Goal: Task Accomplishment & Management: Complete application form

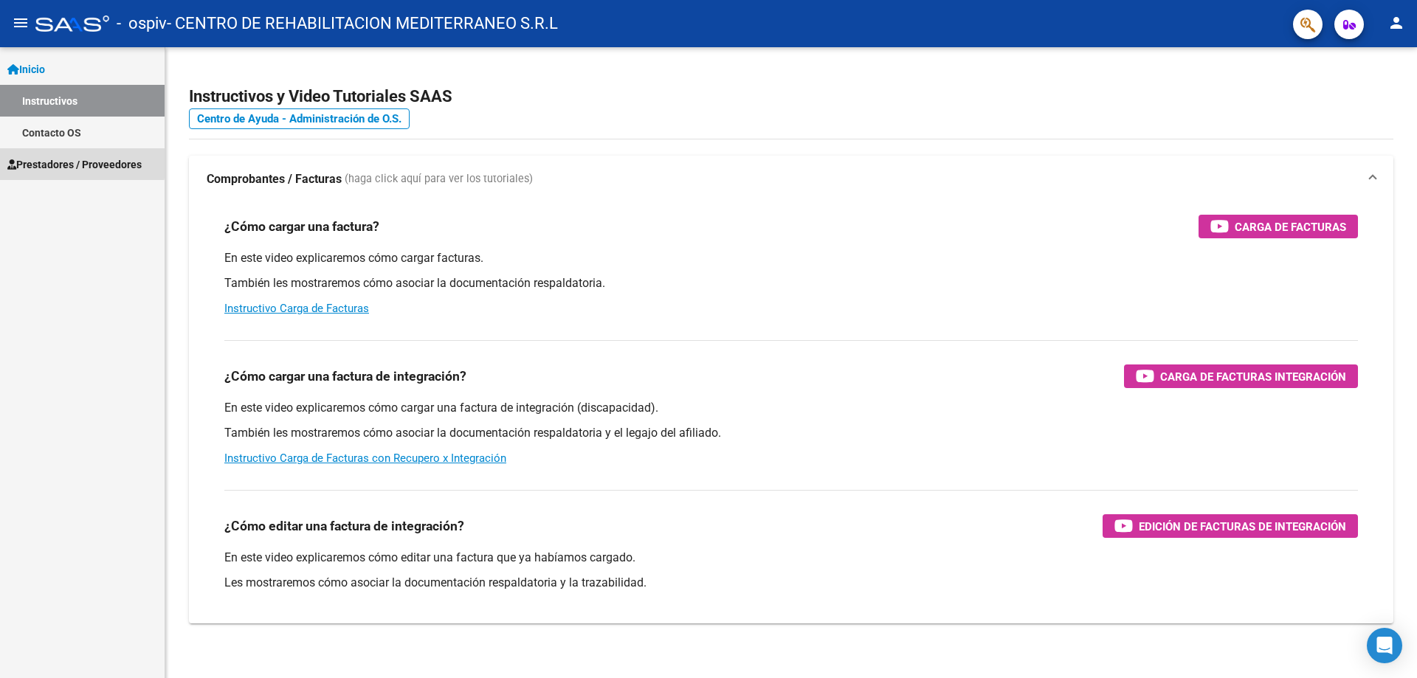
click at [58, 161] on span "Prestadores / Proveedores" at bounding box center [74, 164] width 134 height 16
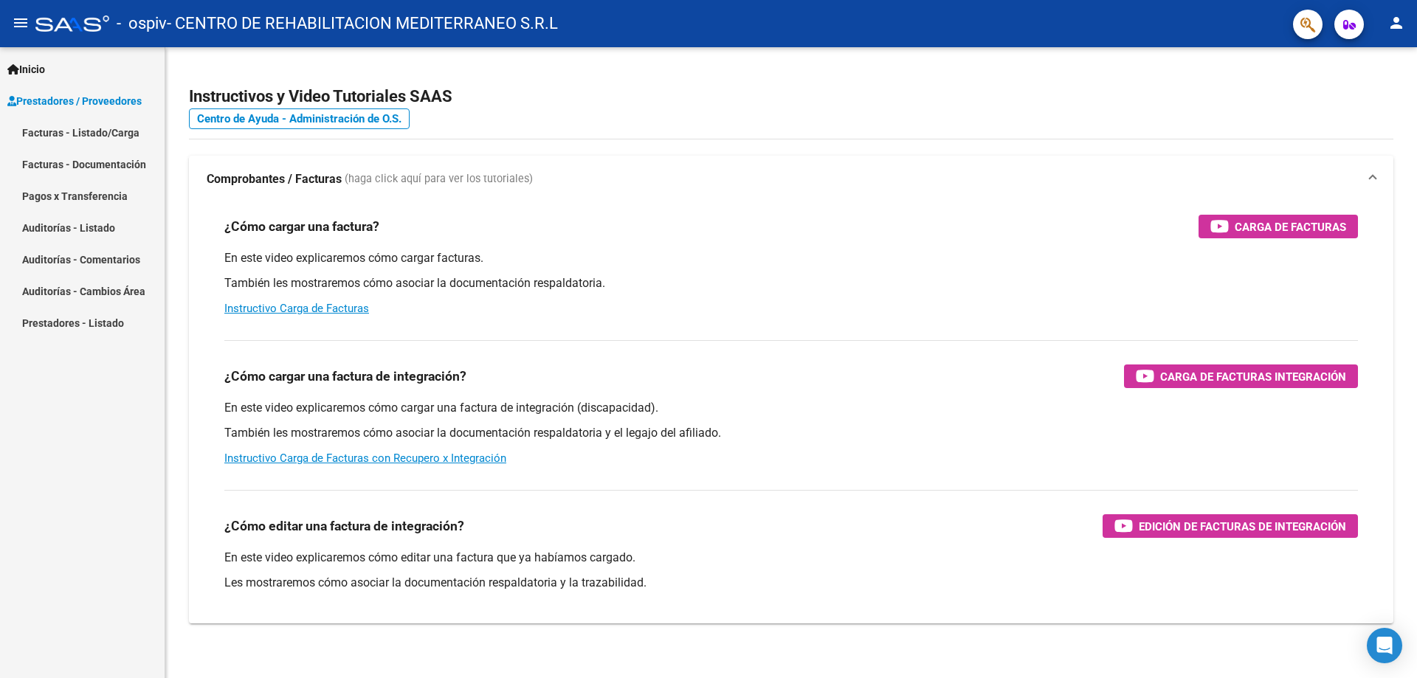
click at [60, 136] on link "Facturas - Listado/Carga" at bounding box center [82, 133] width 165 height 32
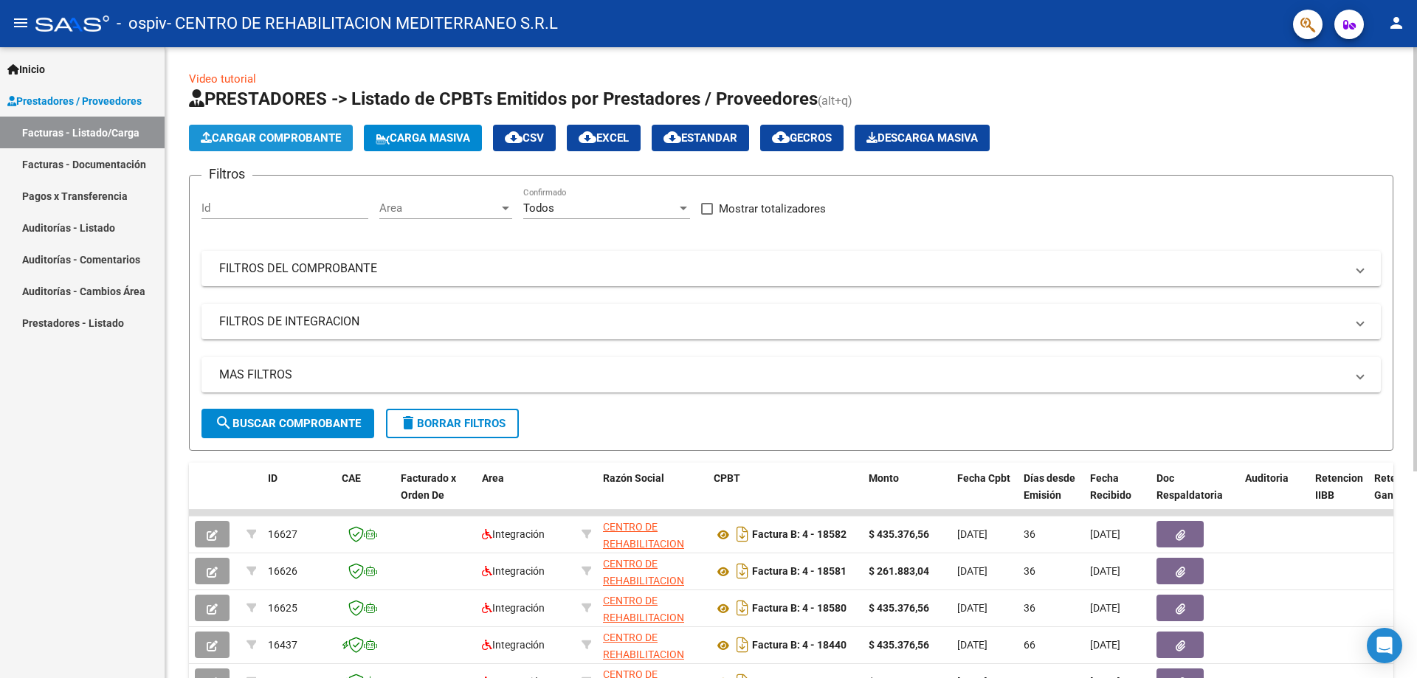
click at [226, 131] on button "Cargar Comprobante" at bounding box center [271, 138] width 164 height 27
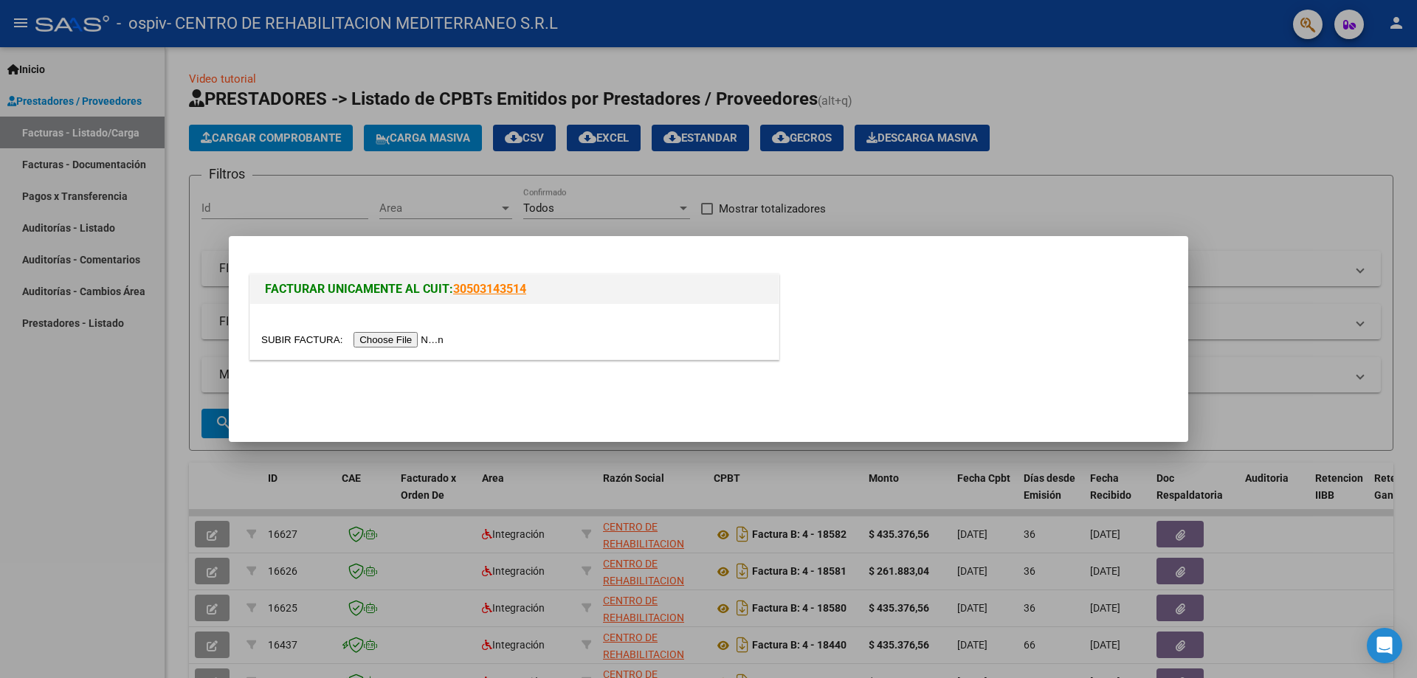
click at [396, 339] on input "file" at bounding box center [354, 340] width 187 height 16
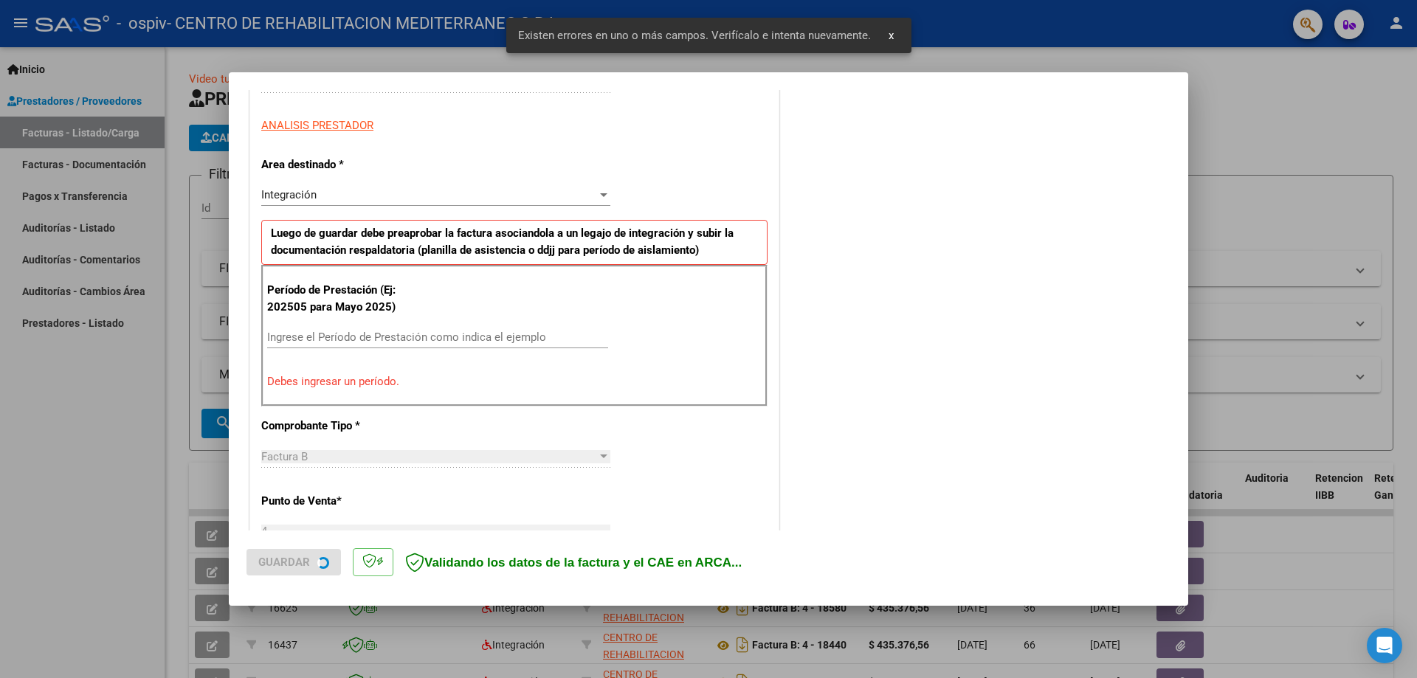
scroll to position [266, 0]
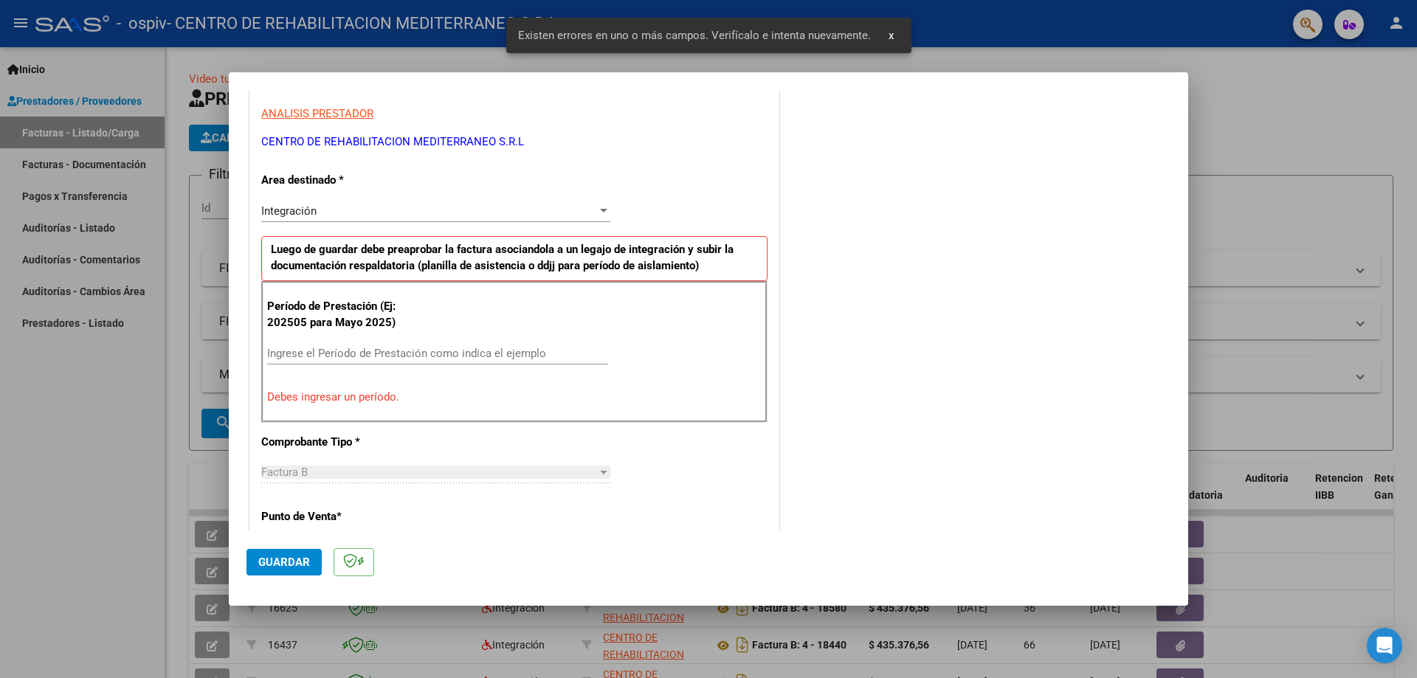
click at [291, 359] on input "Ingrese el Período de Prestación como indica el ejemplo" at bounding box center [437, 353] width 341 height 13
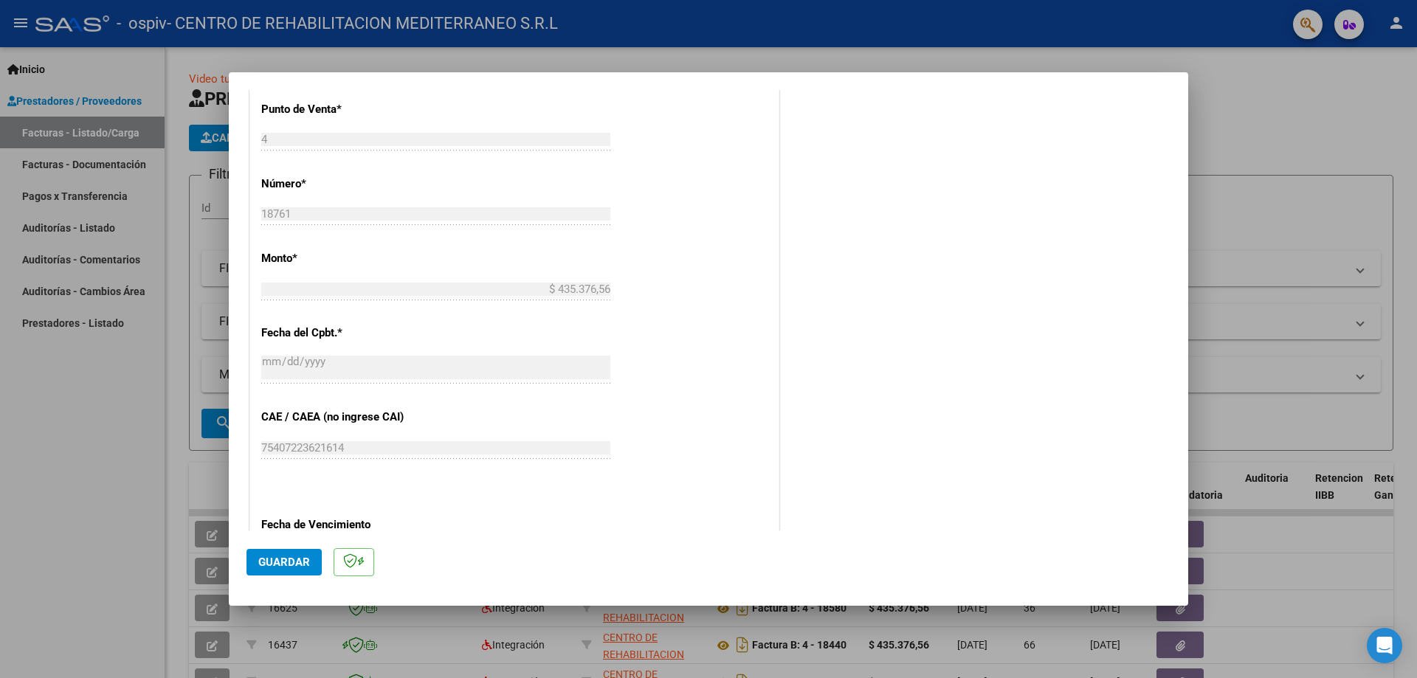
scroll to position [782, 0]
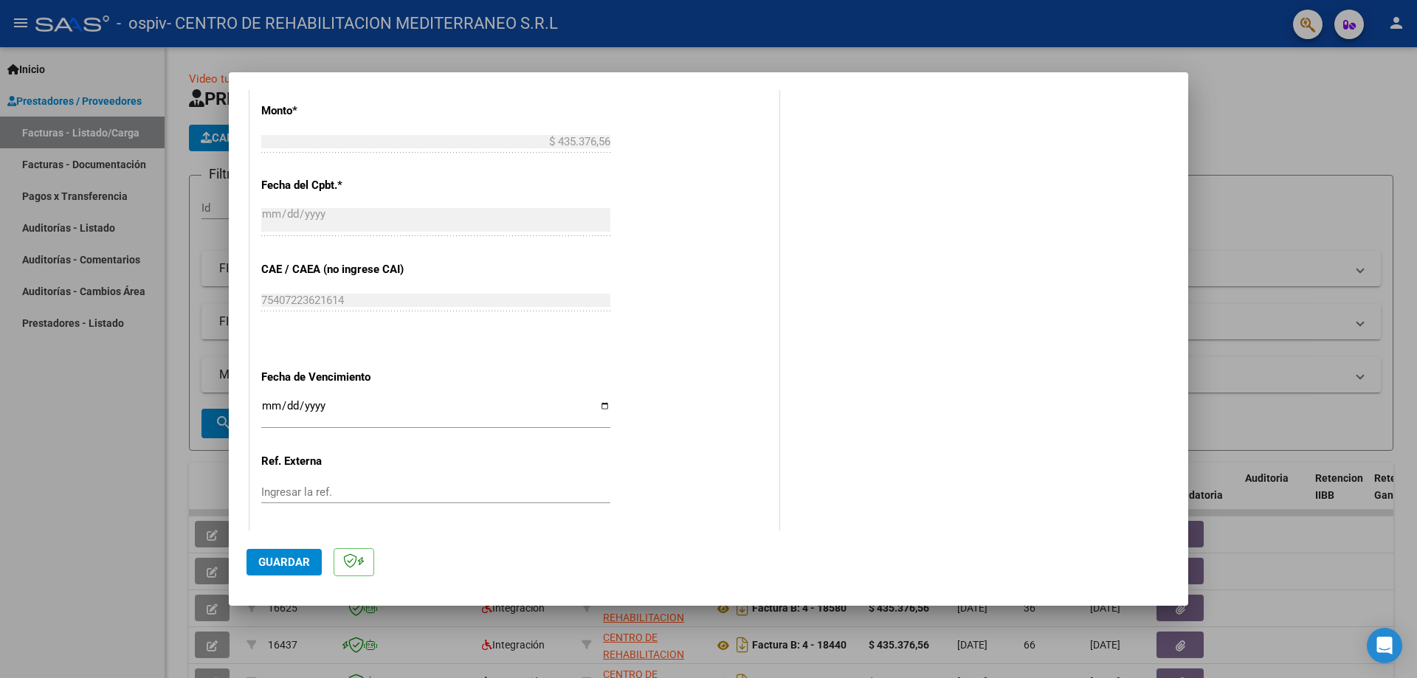
type input "202509"
click at [257, 407] on div "CUIT * 30-71191702-7 Ingresar CUIT ANALISIS PRESTADOR CENTRO DE REHABILITACION …" at bounding box center [514, 47] width 528 height 1111
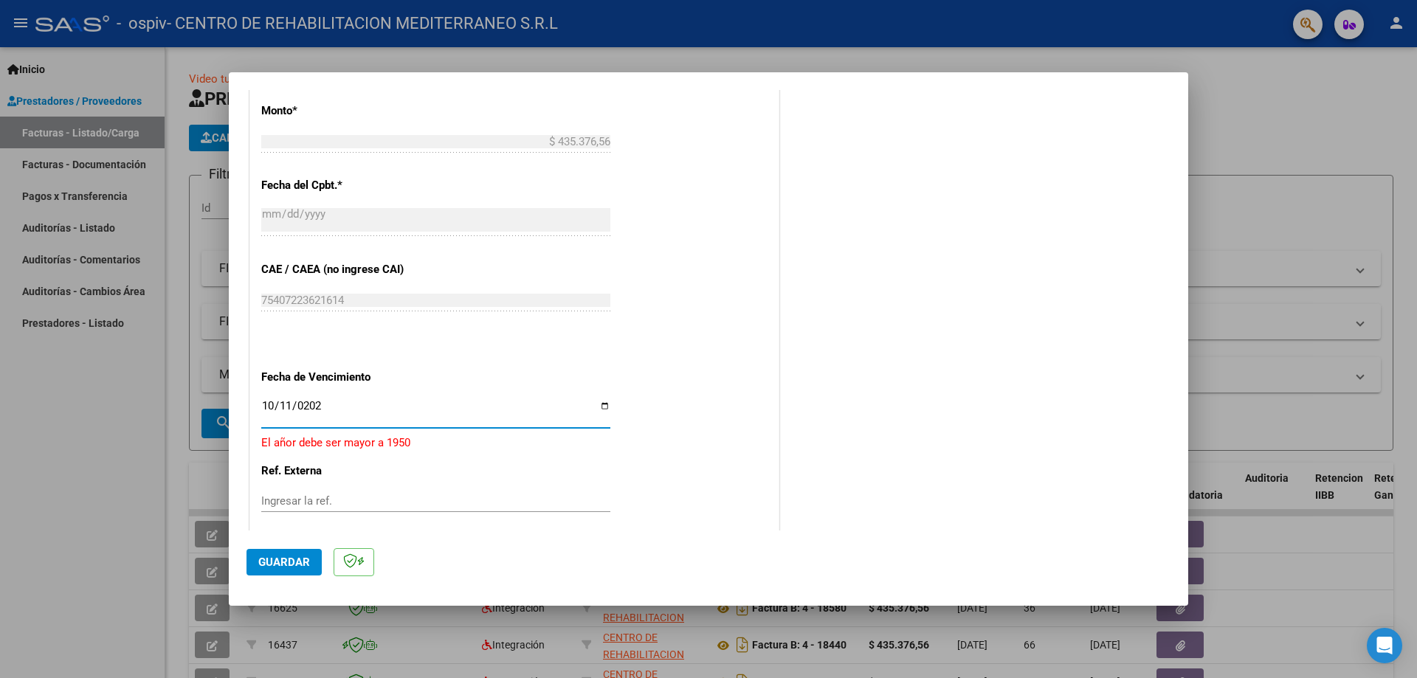
type input "[DATE]"
click at [278, 548] on mat-dialog-actions "Guardar" at bounding box center [709, 560] width 924 height 58
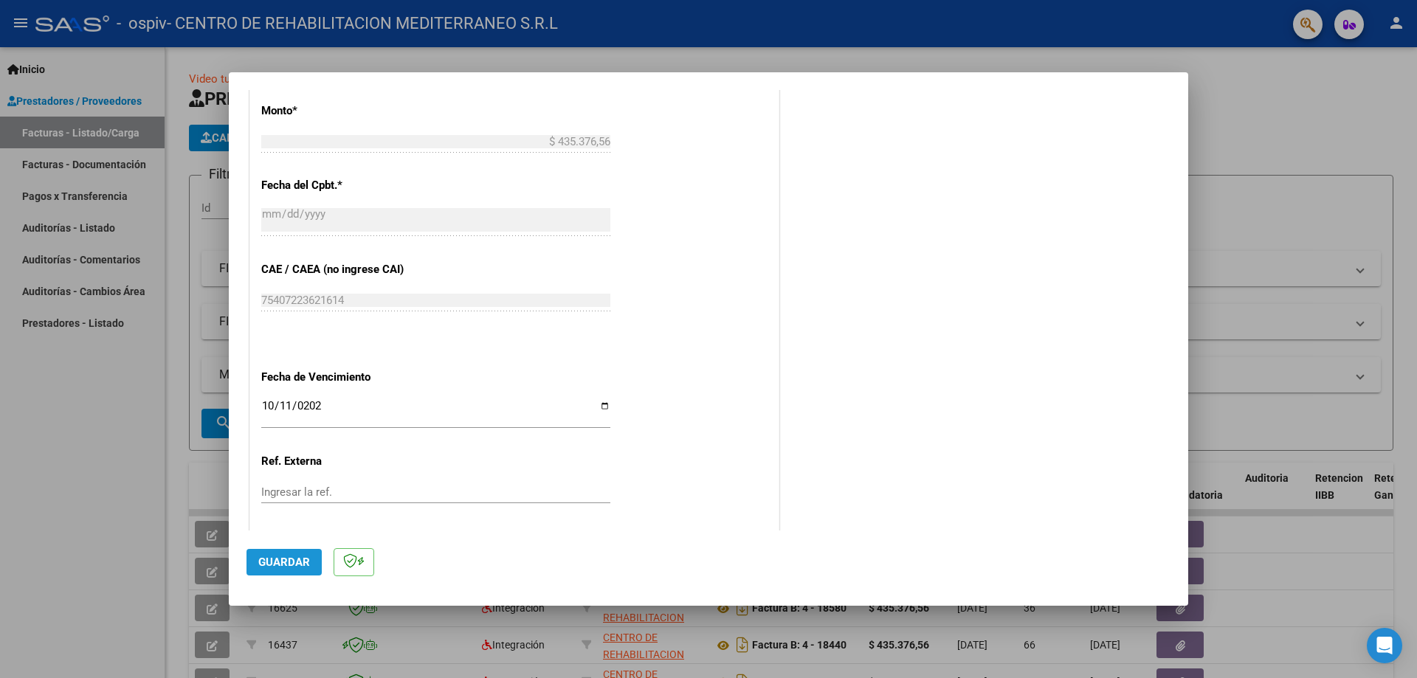
click at [286, 560] on span "Guardar" at bounding box center [284, 562] width 52 height 13
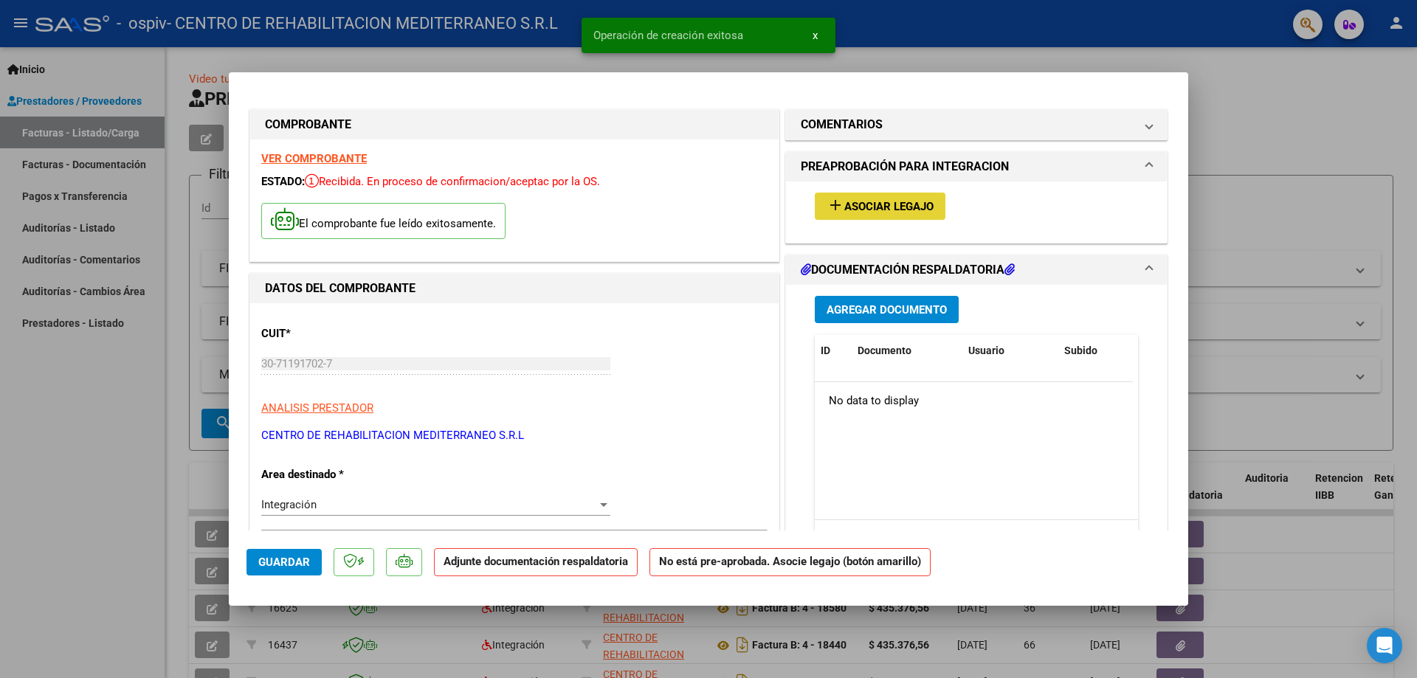
click at [886, 213] on span "Asociar Legajo" at bounding box center [888, 206] width 89 height 13
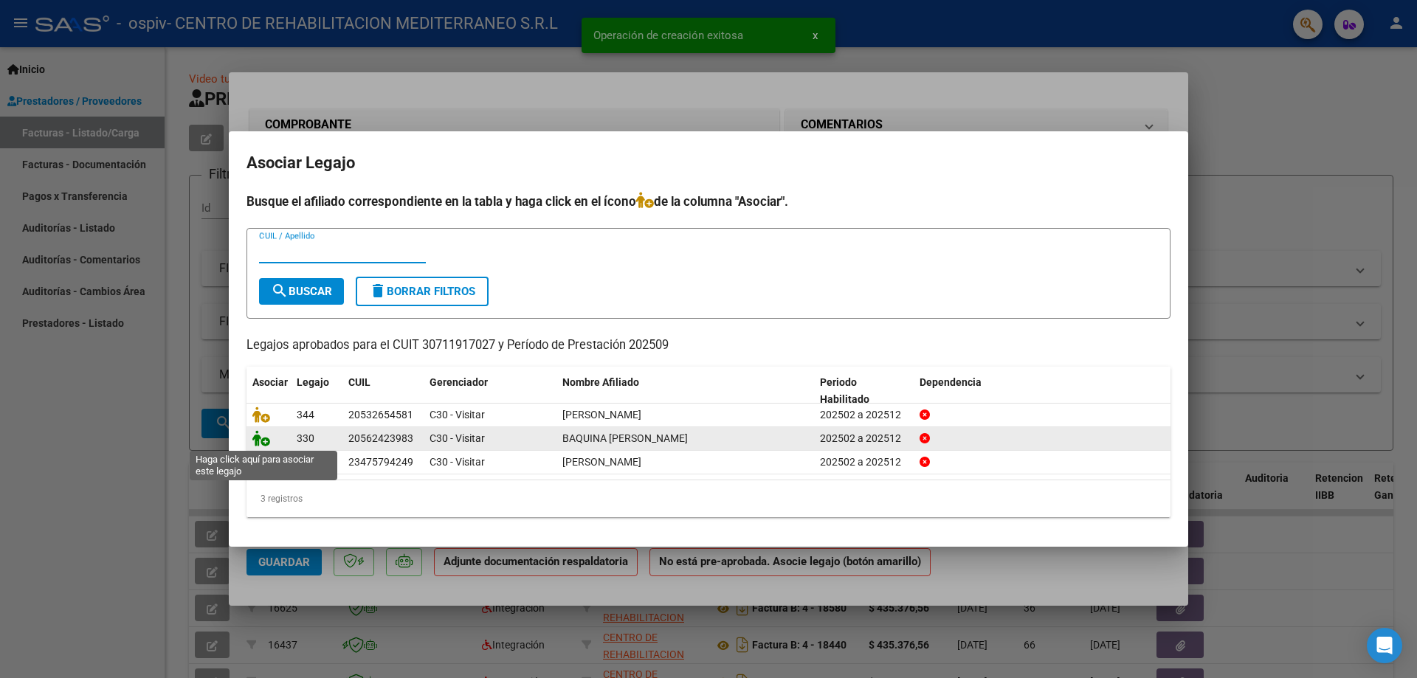
click at [261, 442] on icon at bounding box center [261, 438] width 18 height 16
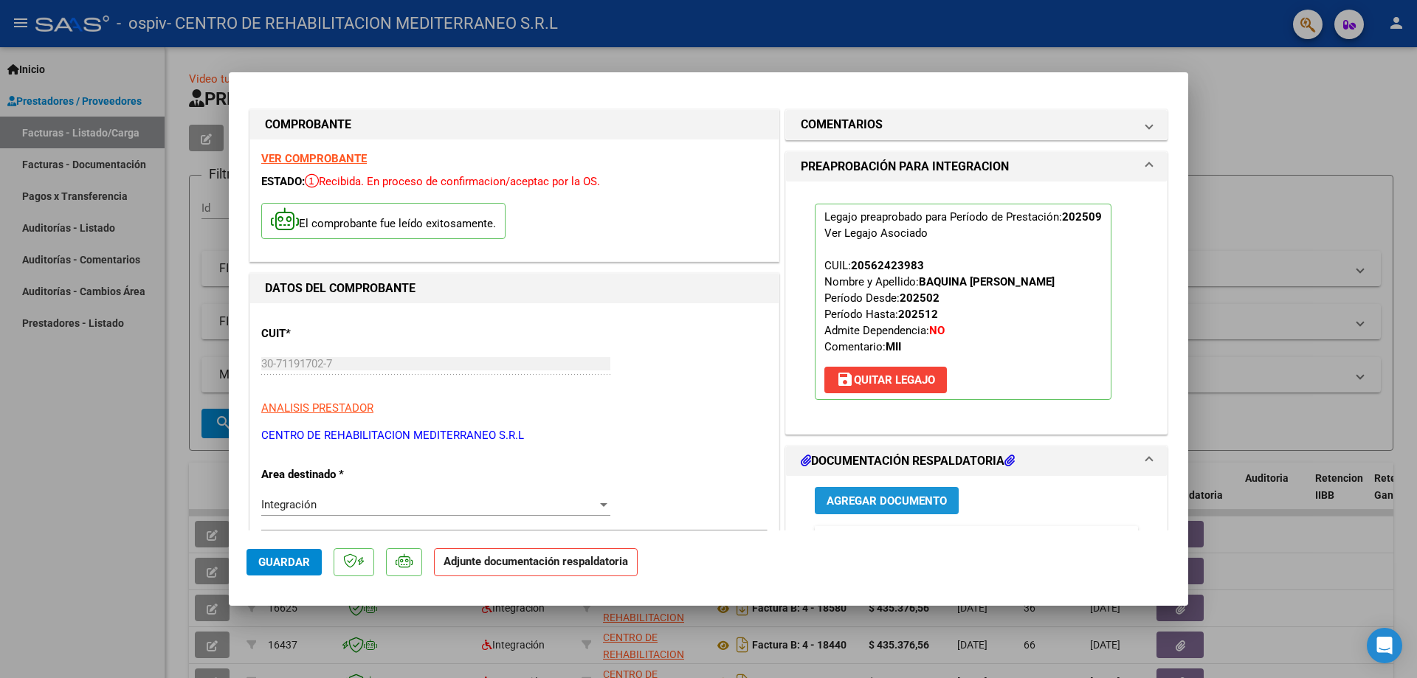
click at [859, 509] on button "Agregar Documento" at bounding box center [887, 500] width 144 height 27
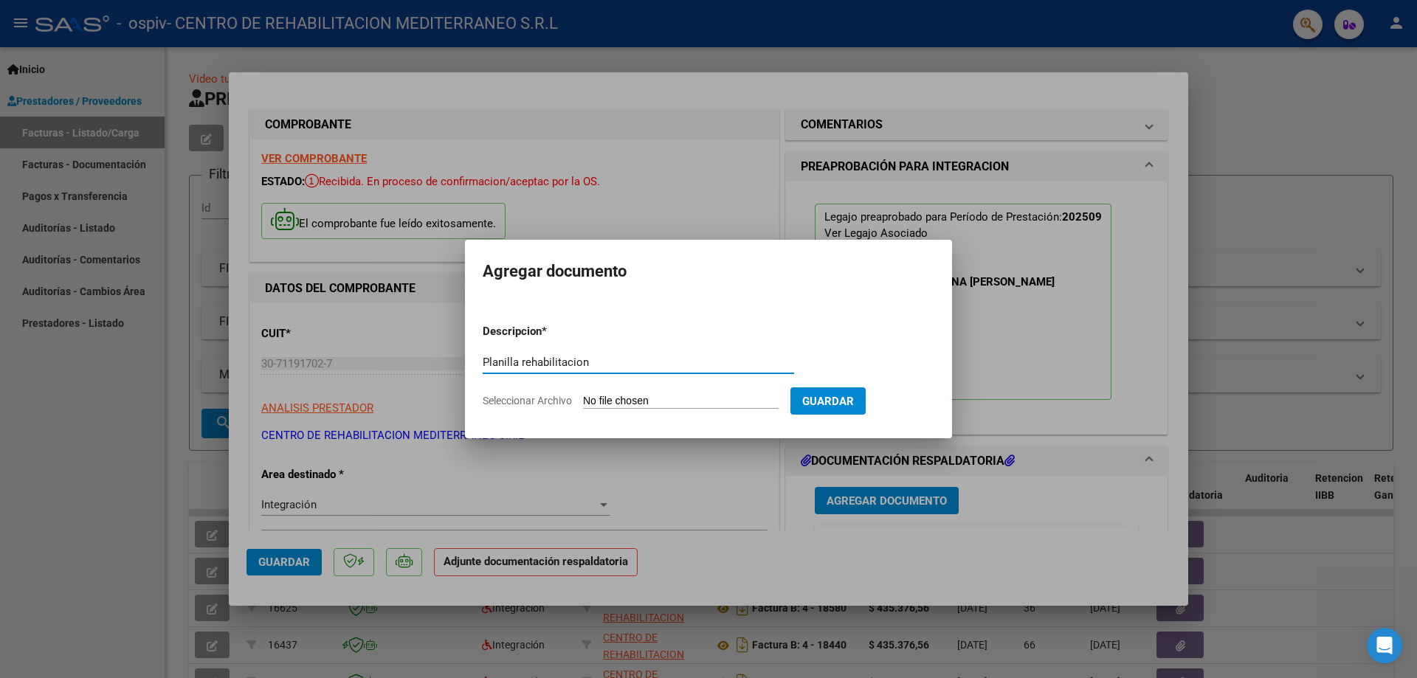
type input "Planilla rehabilitacion"
click at [583, 395] on input "Seleccionar Archivo" at bounding box center [681, 402] width 196 height 14
type input "C:\fakepath\Planilla rehabilitacion.pdf"
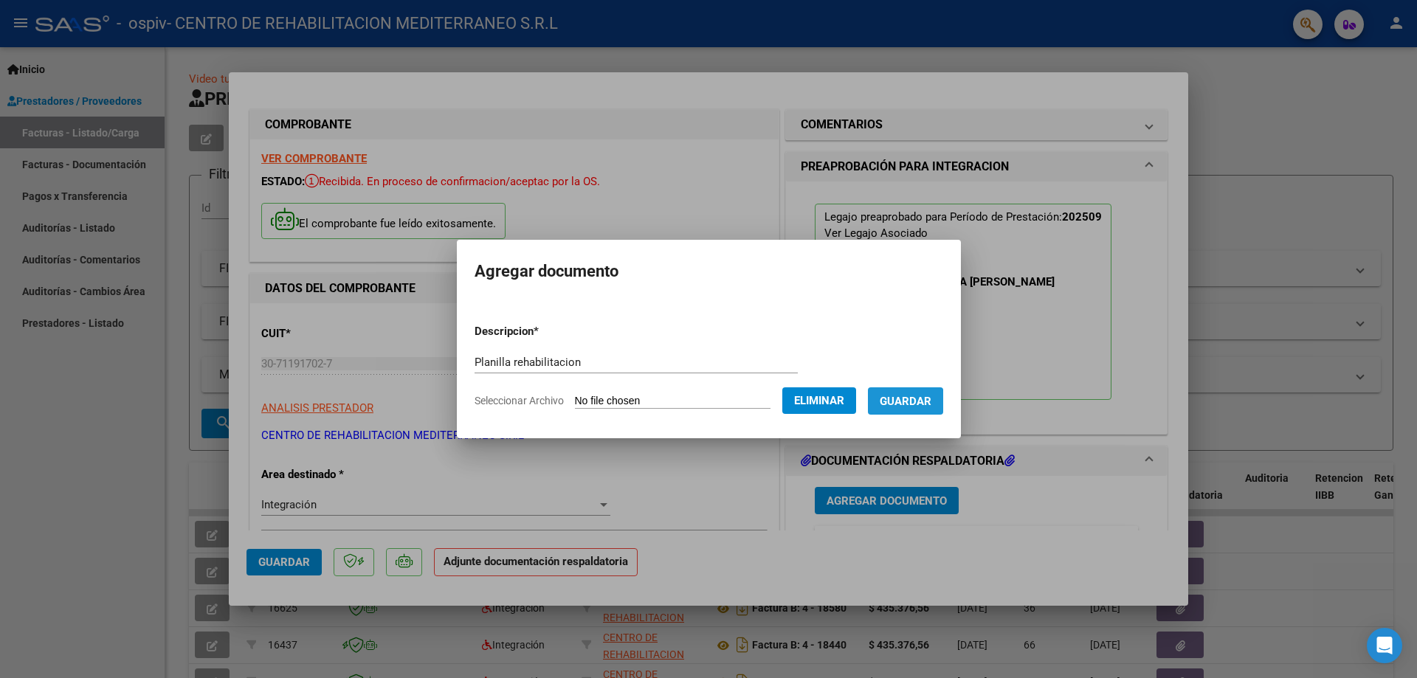
click at [912, 403] on span "Guardar" at bounding box center [906, 401] width 52 height 13
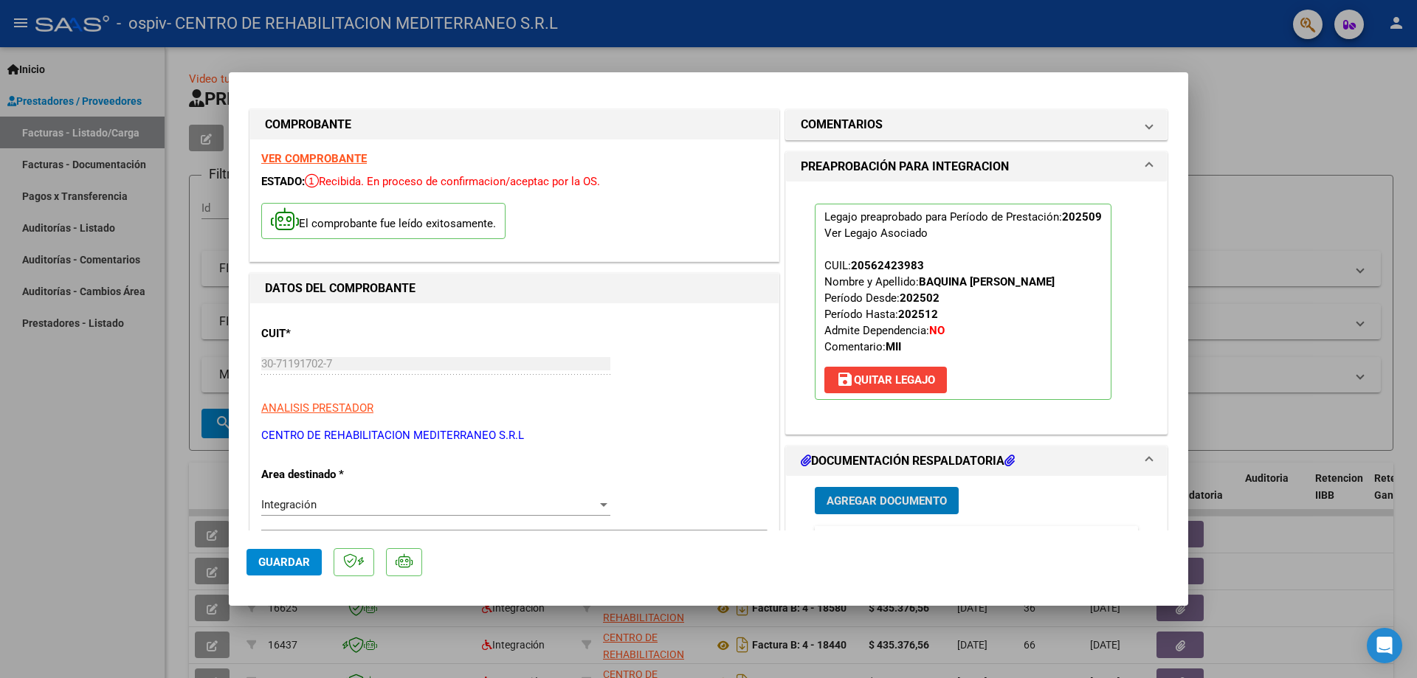
click at [904, 508] on span "Agregar Documento" at bounding box center [887, 501] width 120 height 13
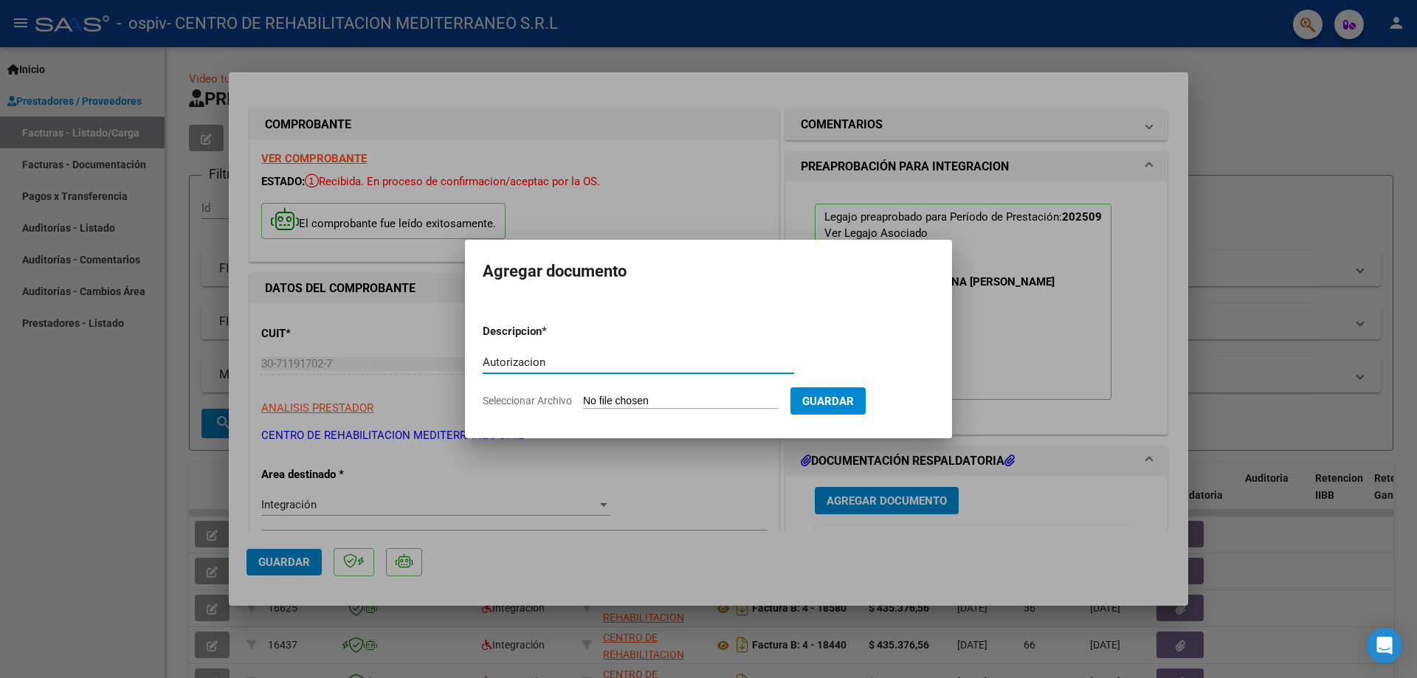
type input "Autorizacion"
click at [583, 395] on input "Seleccionar Archivo" at bounding box center [681, 402] width 196 height 14
type input "C:\fakepath\Autorizacion.pdf"
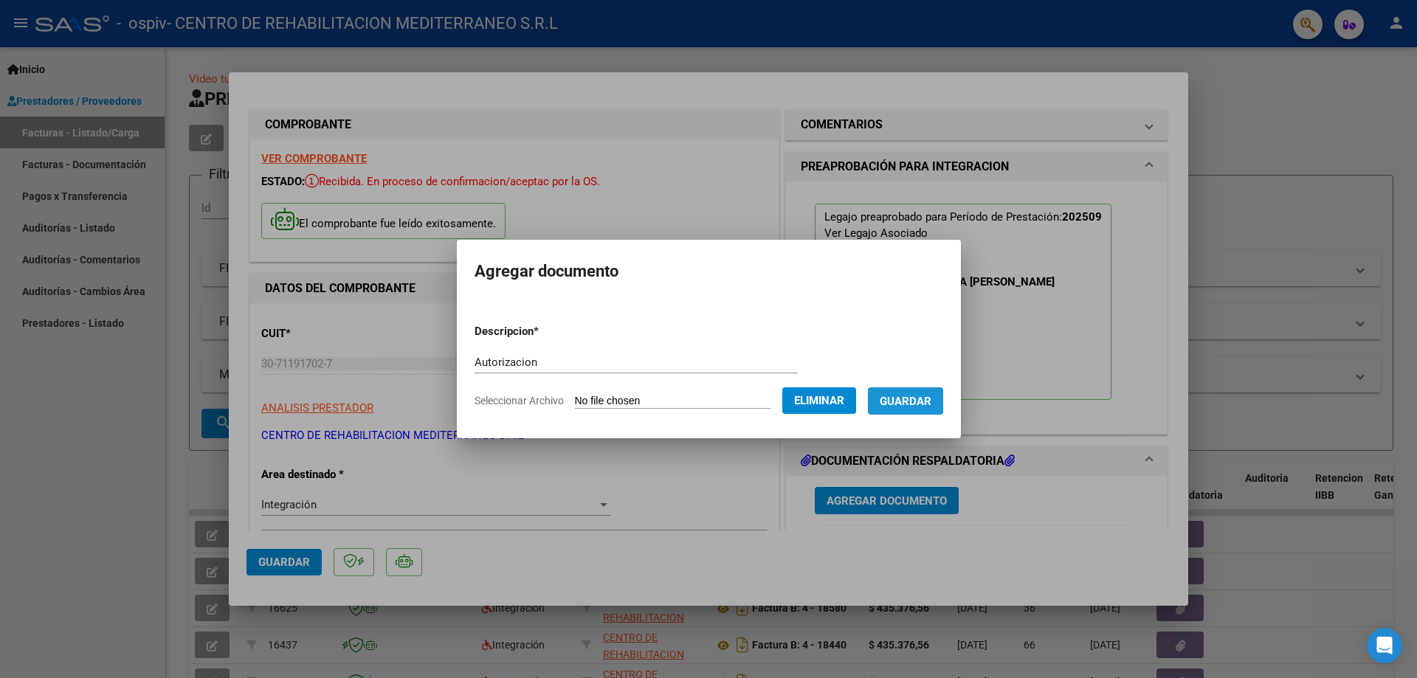
click at [926, 407] on span "Guardar" at bounding box center [906, 401] width 52 height 13
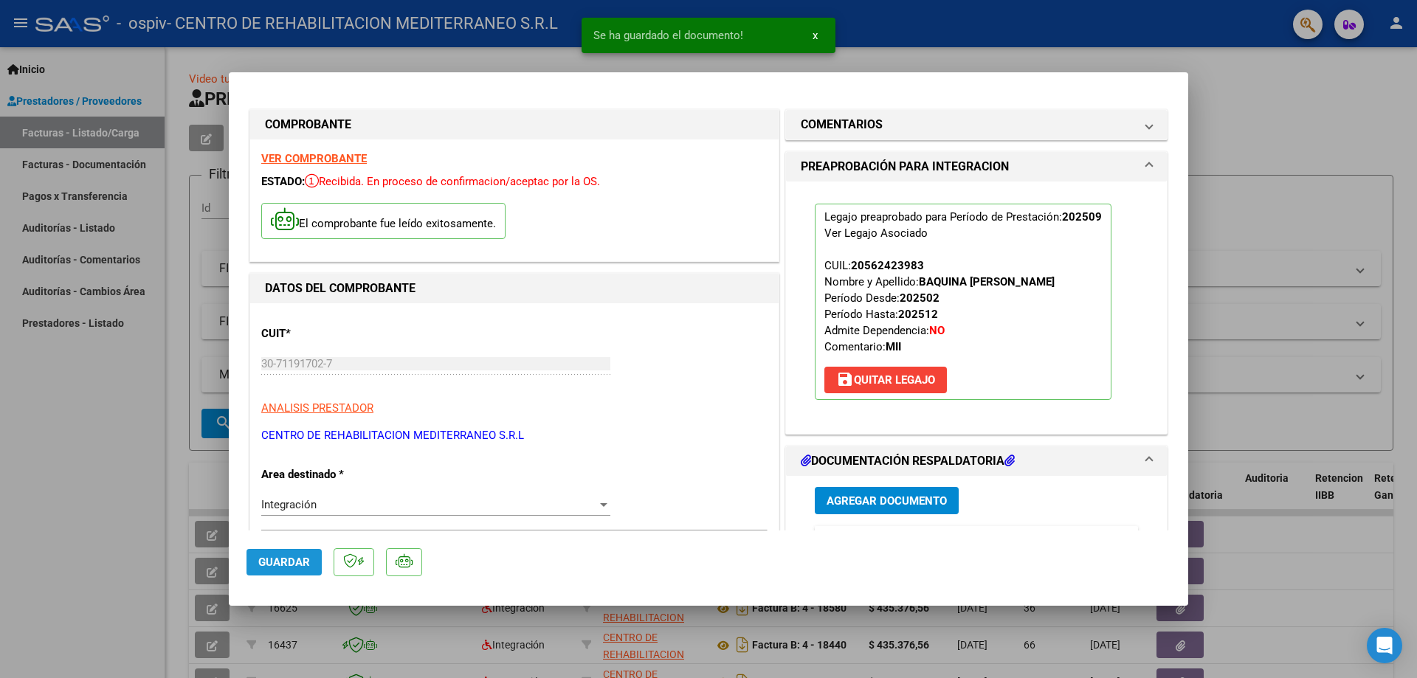
click at [288, 565] on span "Guardar" at bounding box center [284, 562] width 52 height 13
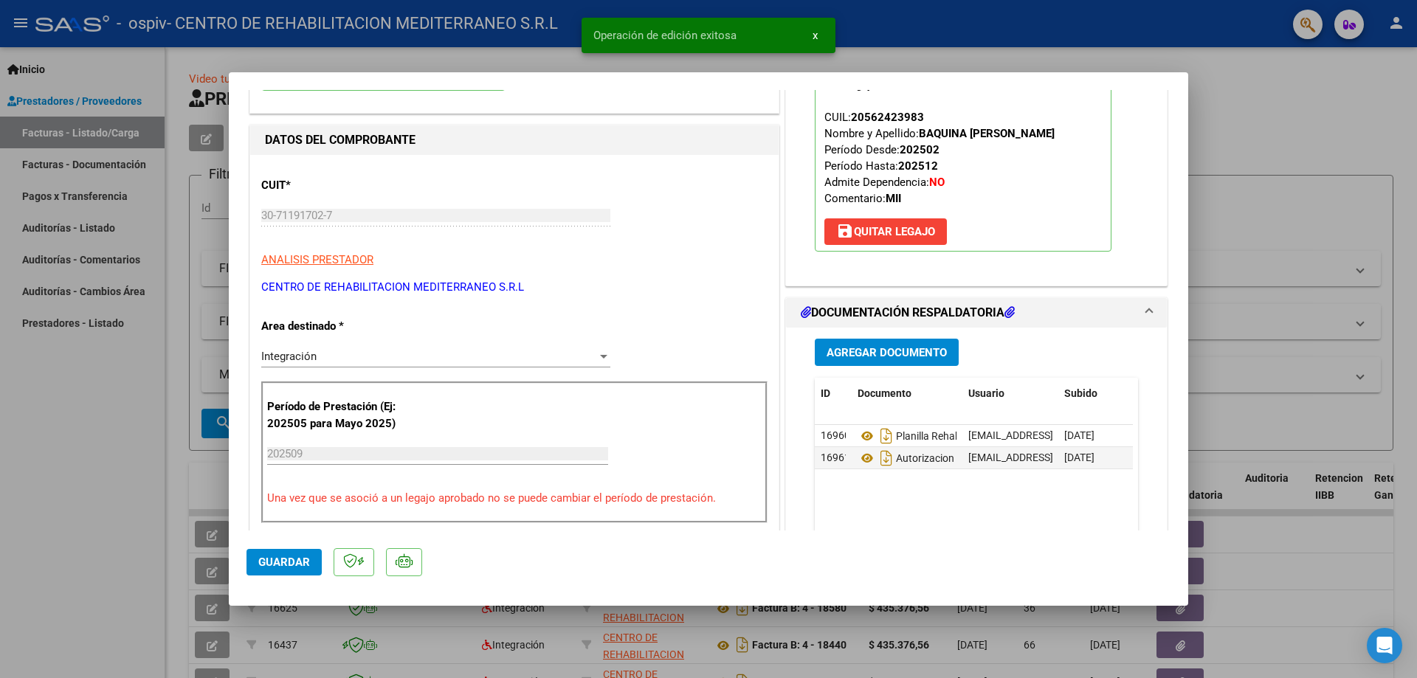
scroll to position [148, 0]
click at [1354, 99] on div at bounding box center [708, 339] width 1417 height 678
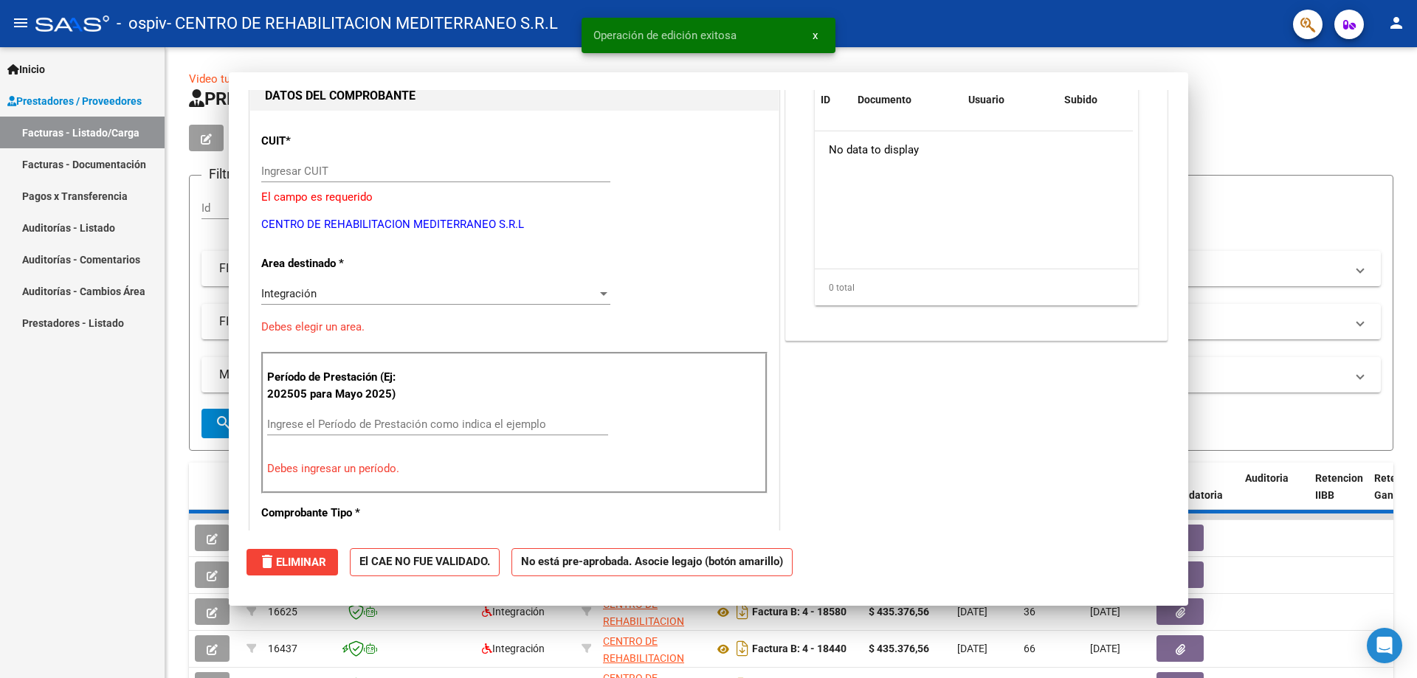
scroll to position [0, 0]
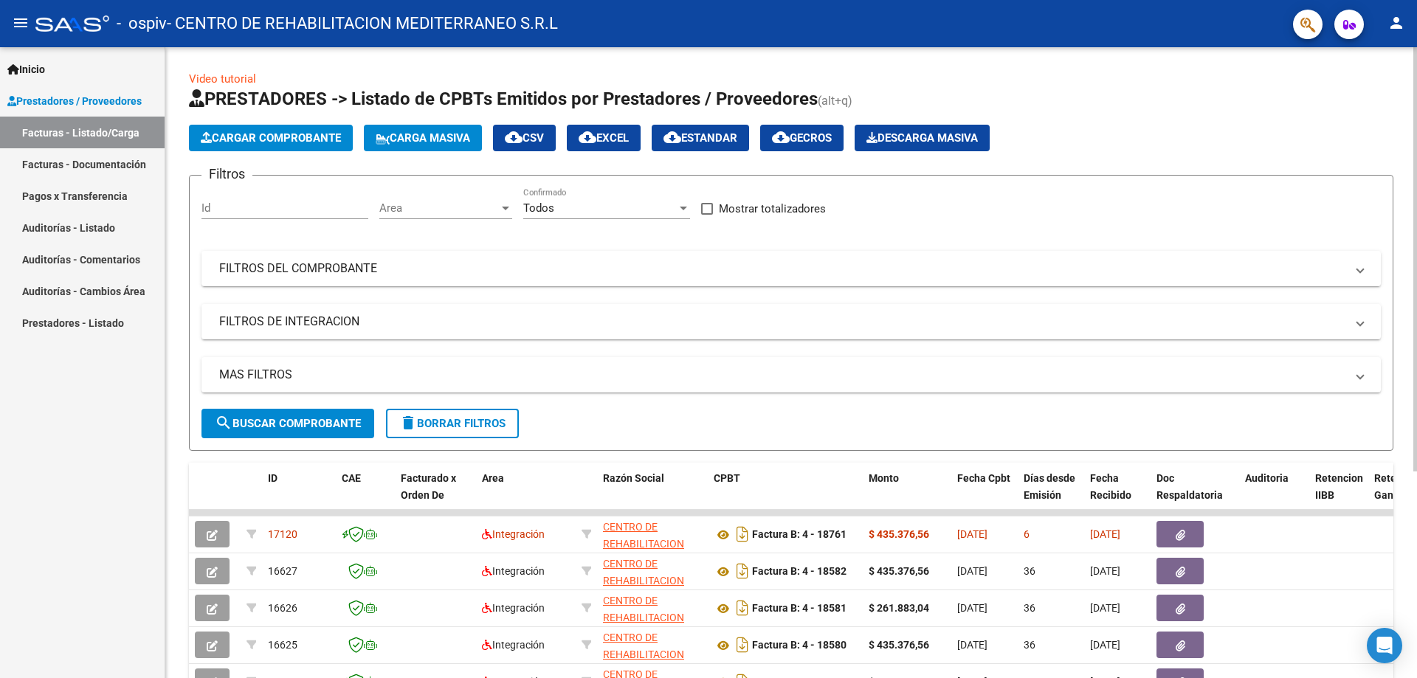
click at [286, 139] on span "Cargar Comprobante" at bounding box center [271, 137] width 140 height 13
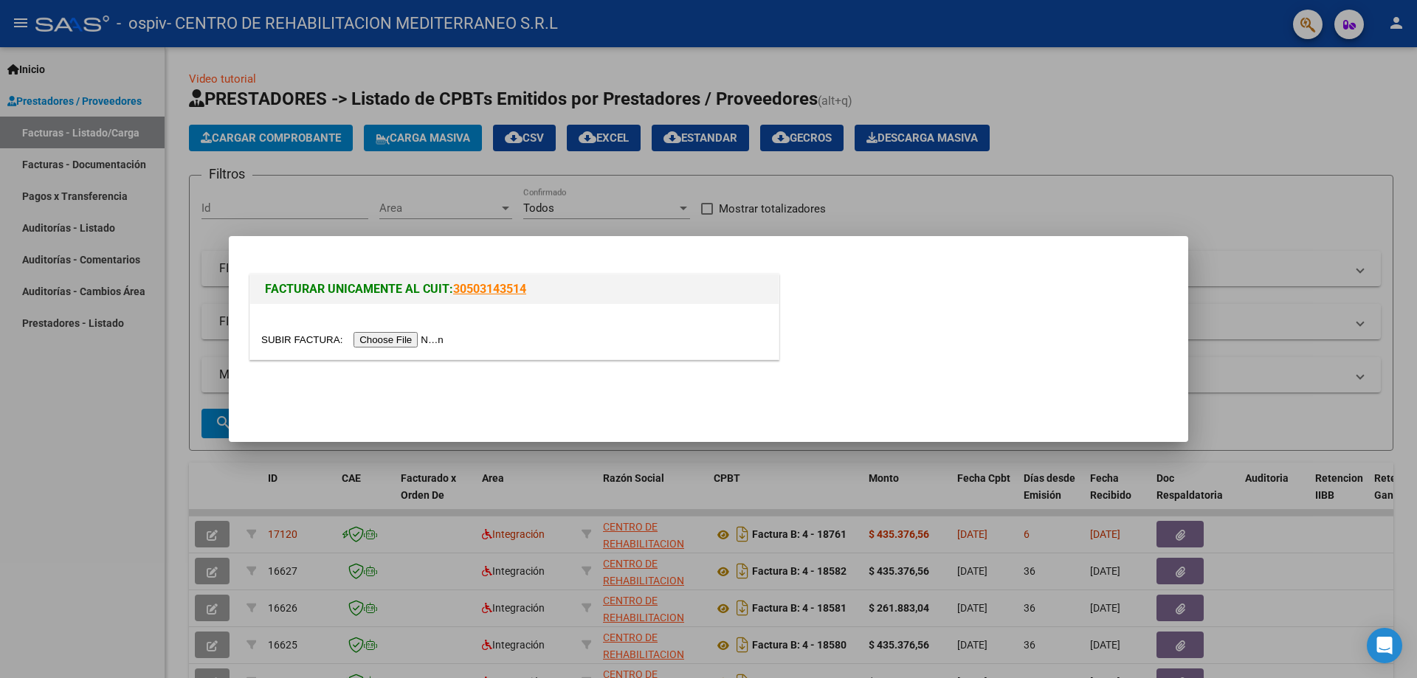
click at [393, 342] on input "file" at bounding box center [354, 340] width 187 height 16
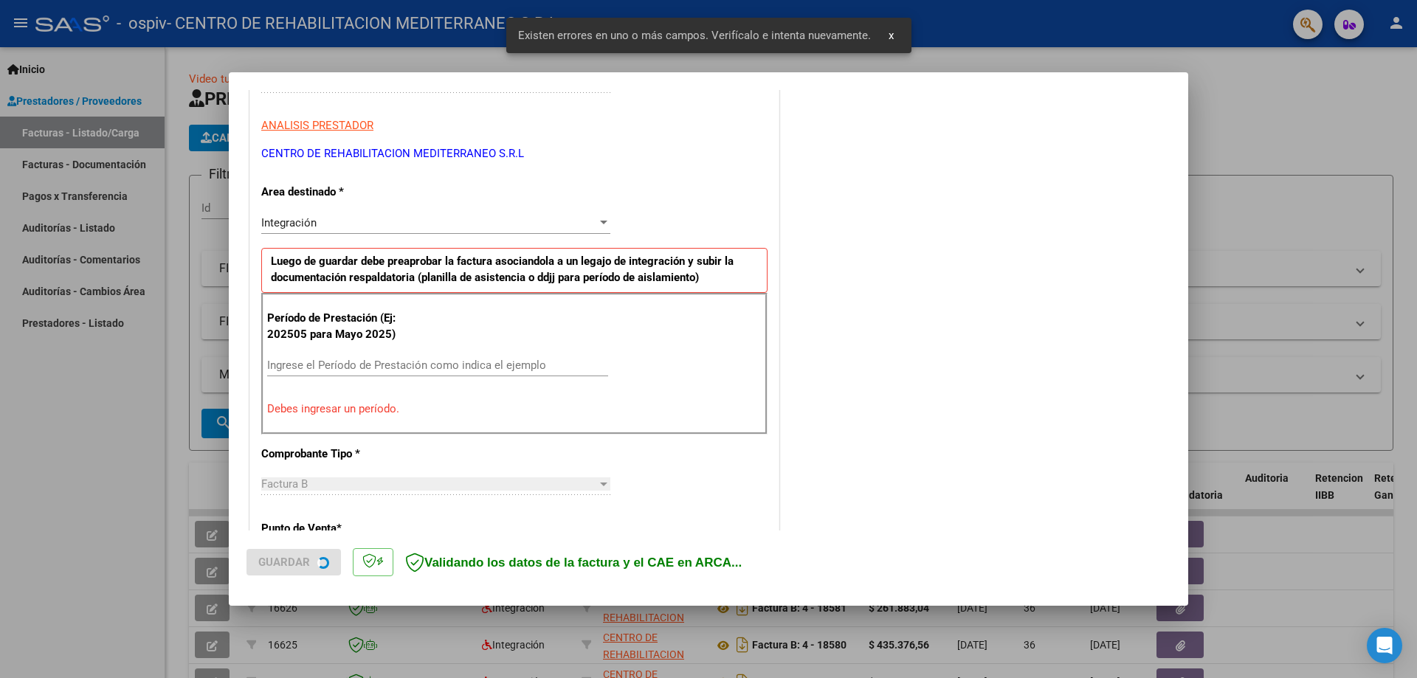
scroll to position [266, 0]
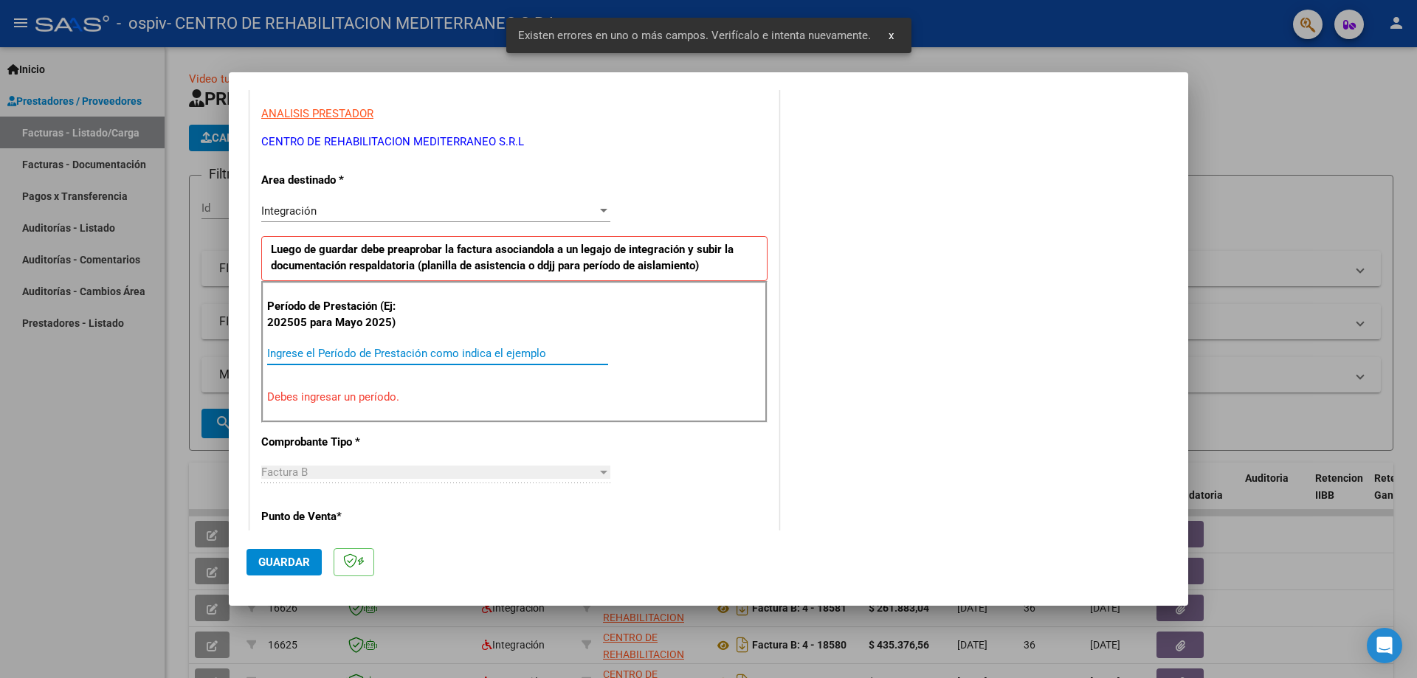
click at [370, 348] on input "Ingrese el Período de Prestación como indica el ejemplo" at bounding box center [437, 353] width 341 height 13
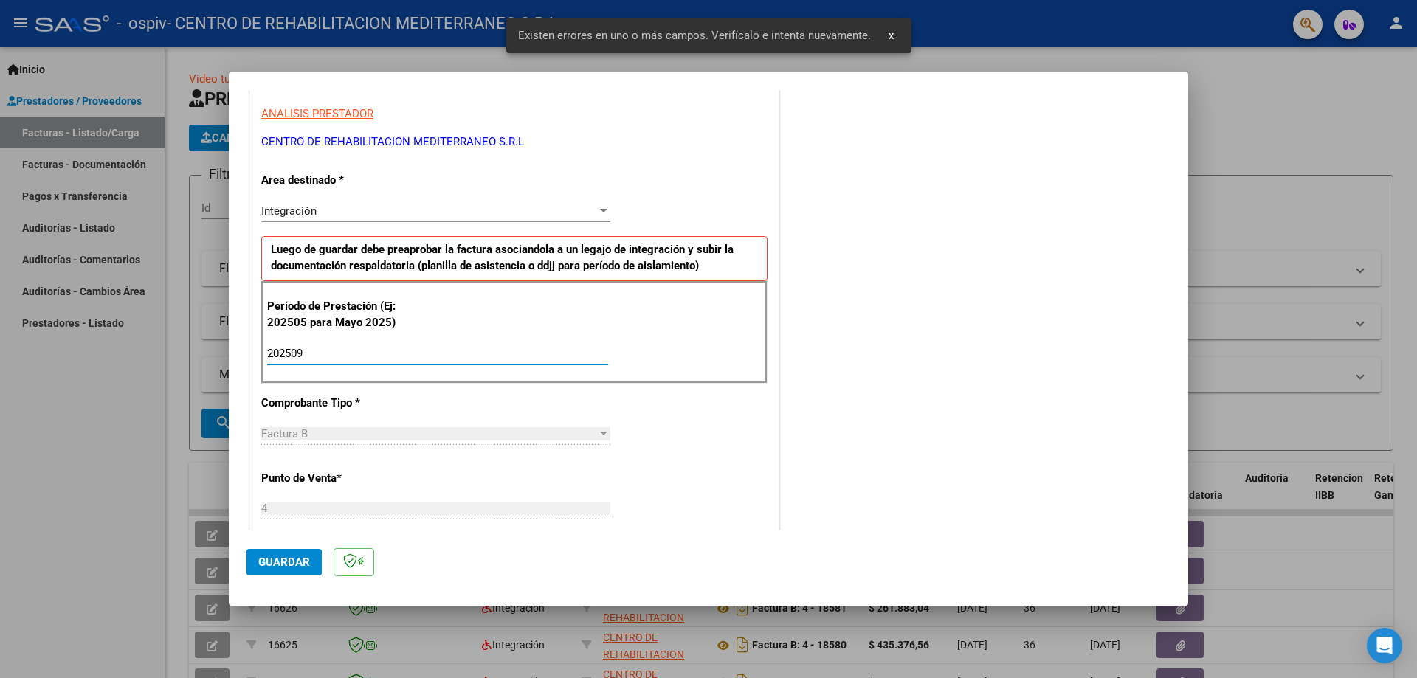
type input "202509"
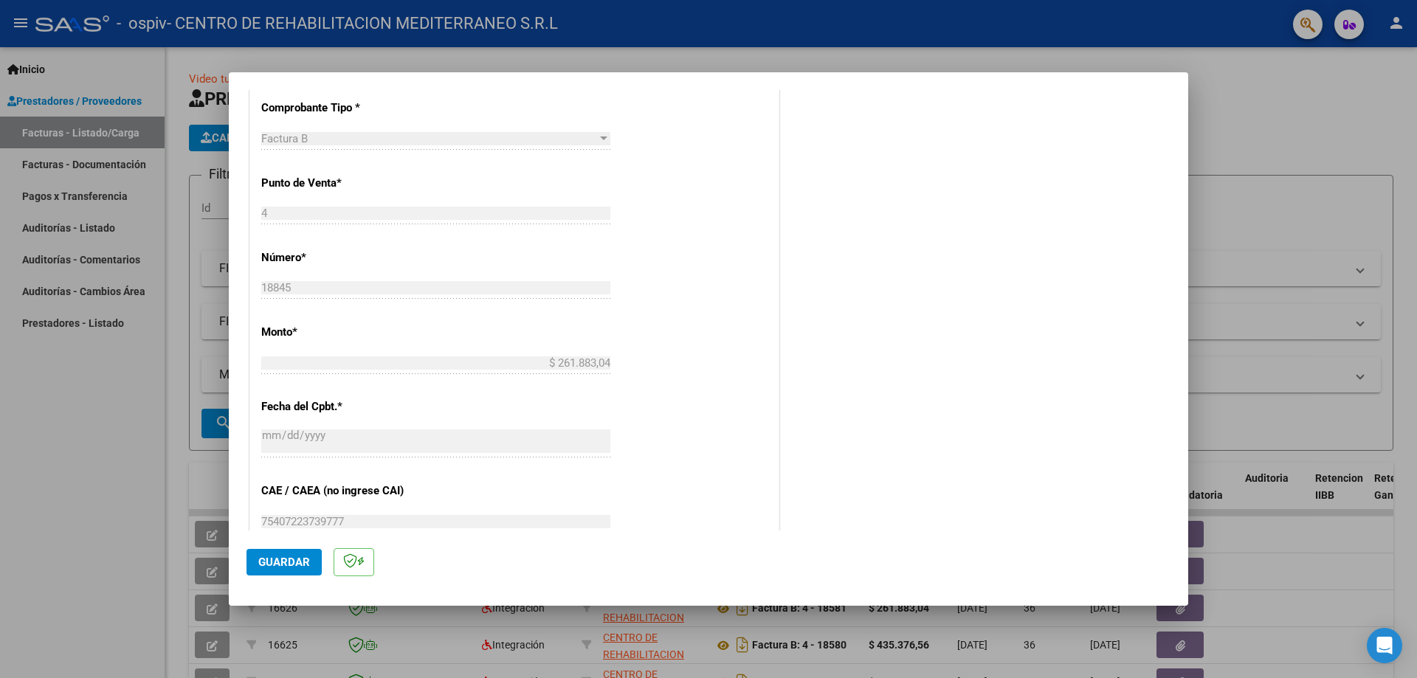
scroll to position [782, 0]
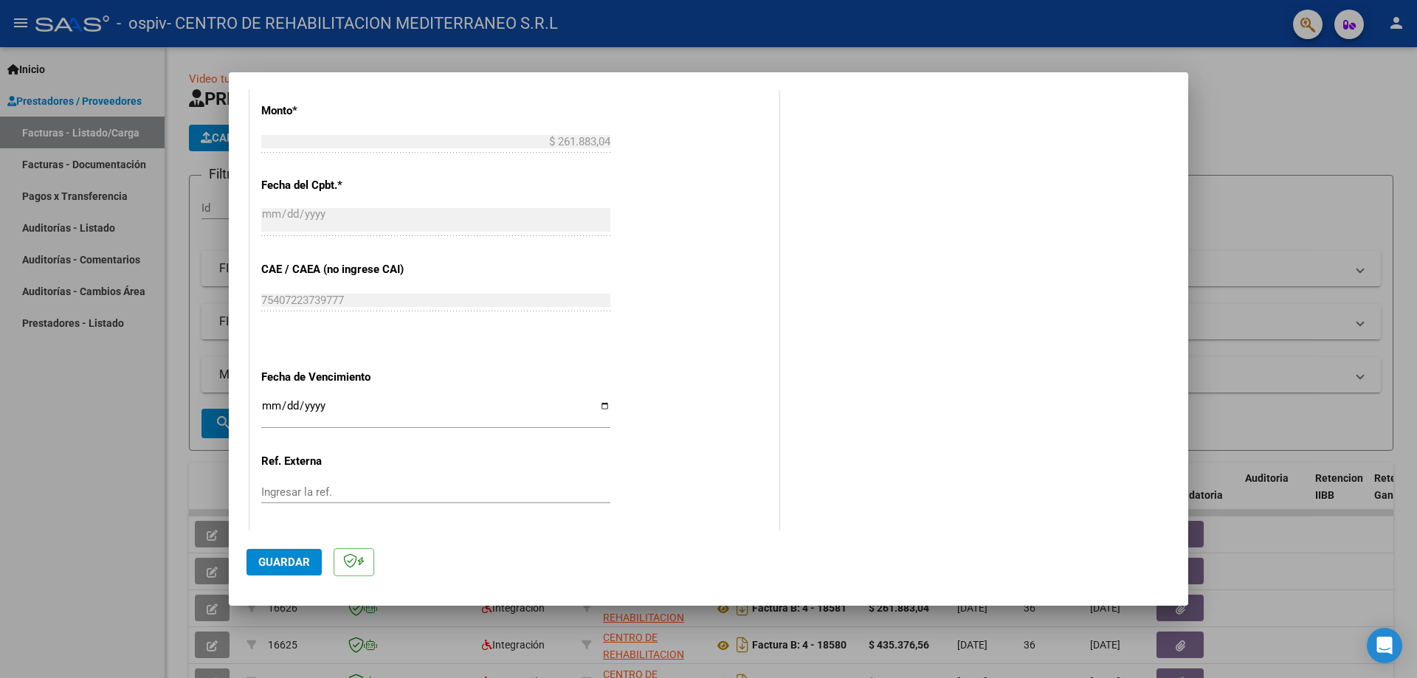
click at [261, 410] on input "Ingresar la fecha" at bounding box center [435, 412] width 349 height 24
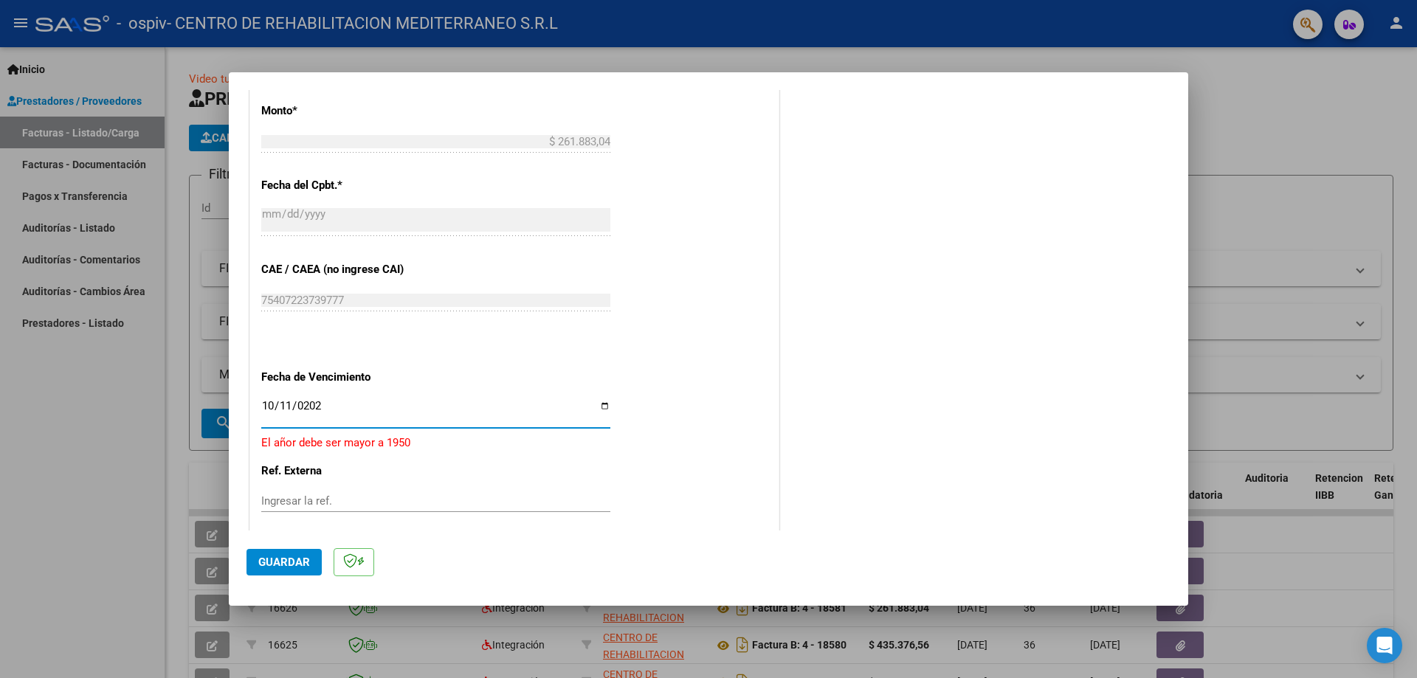
type input "[DATE]"
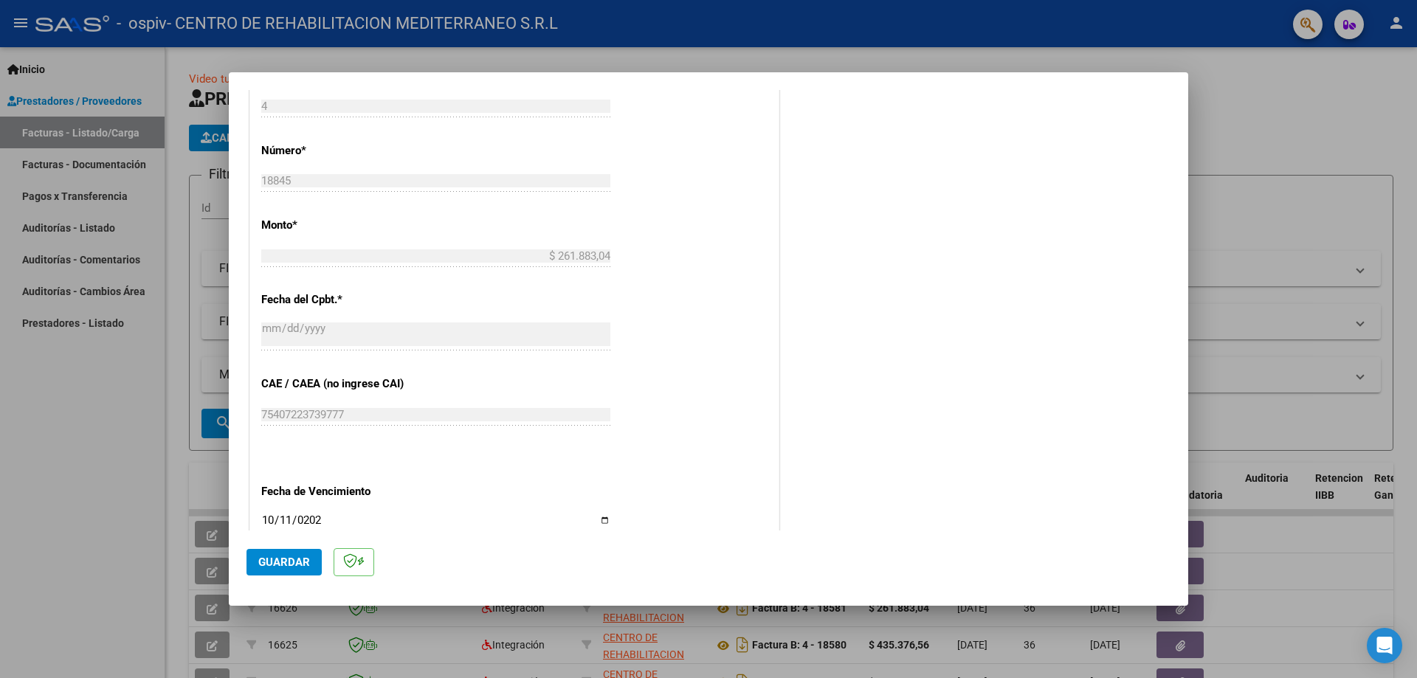
scroll to position [858, 0]
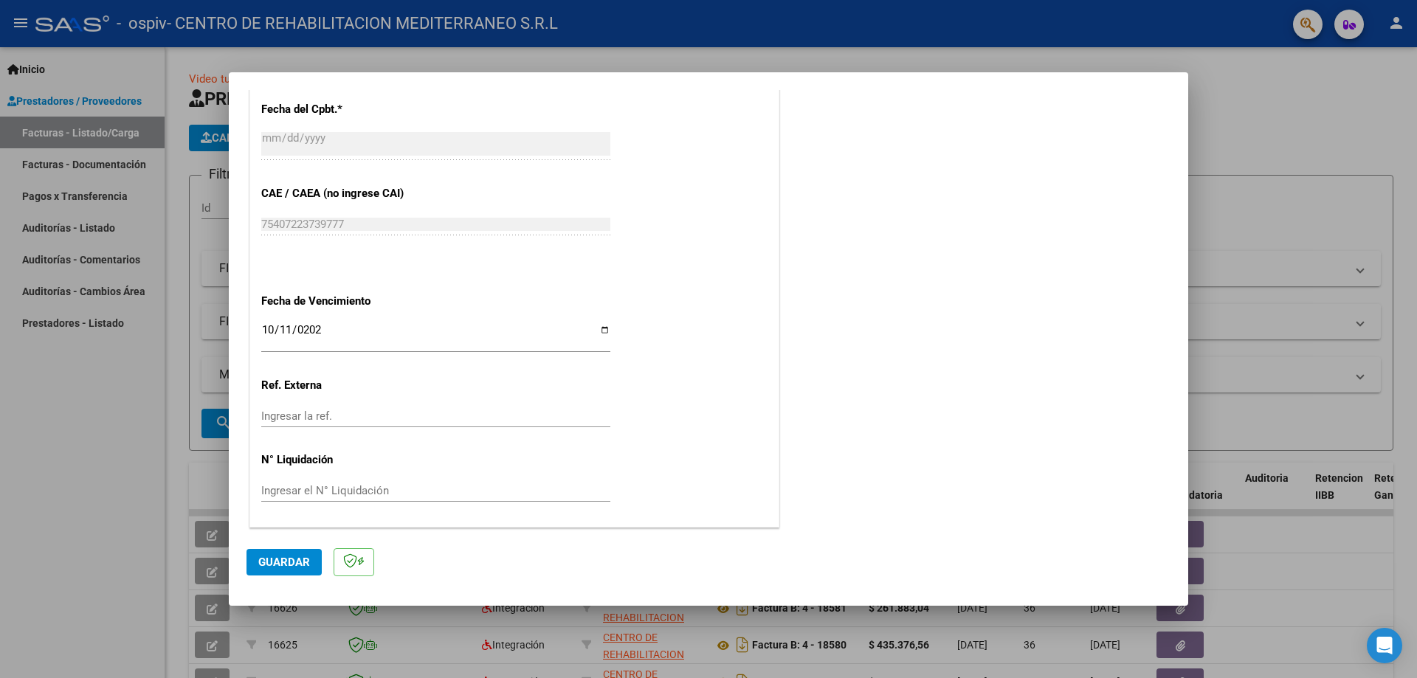
click at [284, 562] on span "Guardar" at bounding box center [284, 562] width 52 height 13
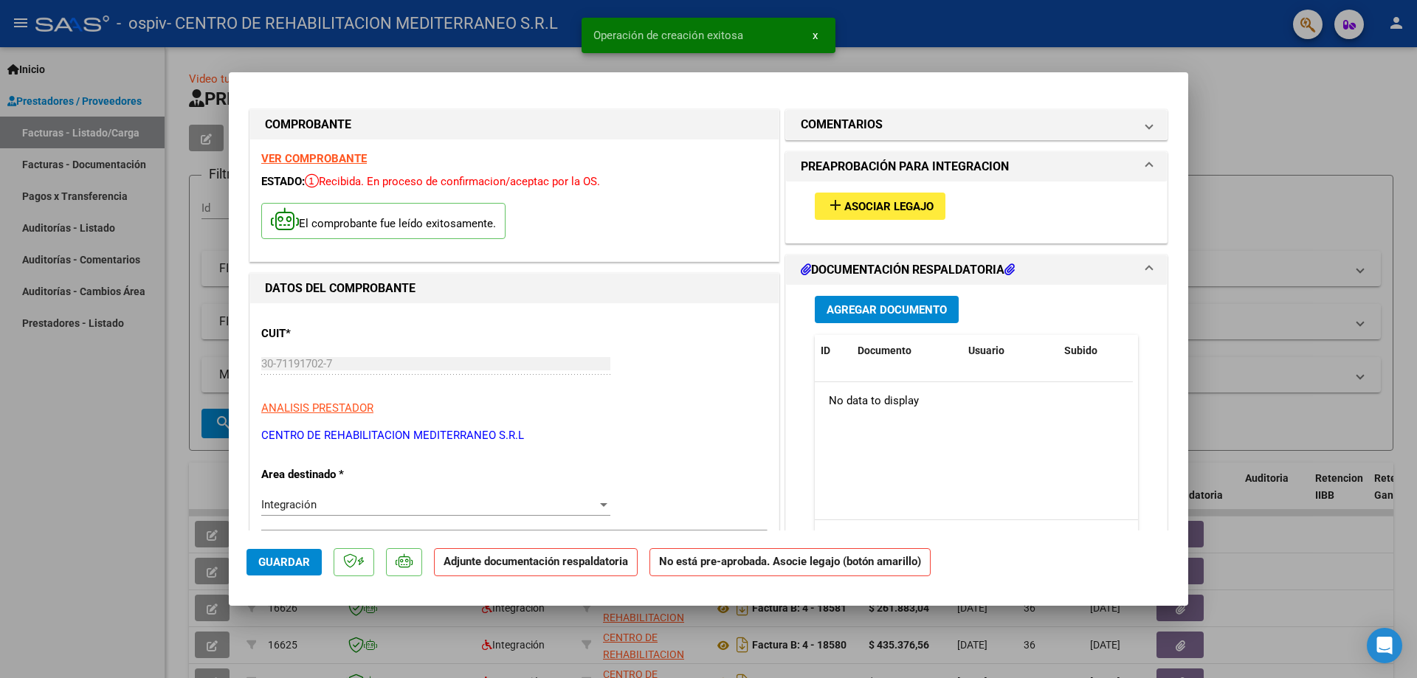
click at [896, 202] on span "Asociar Legajo" at bounding box center [888, 206] width 89 height 13
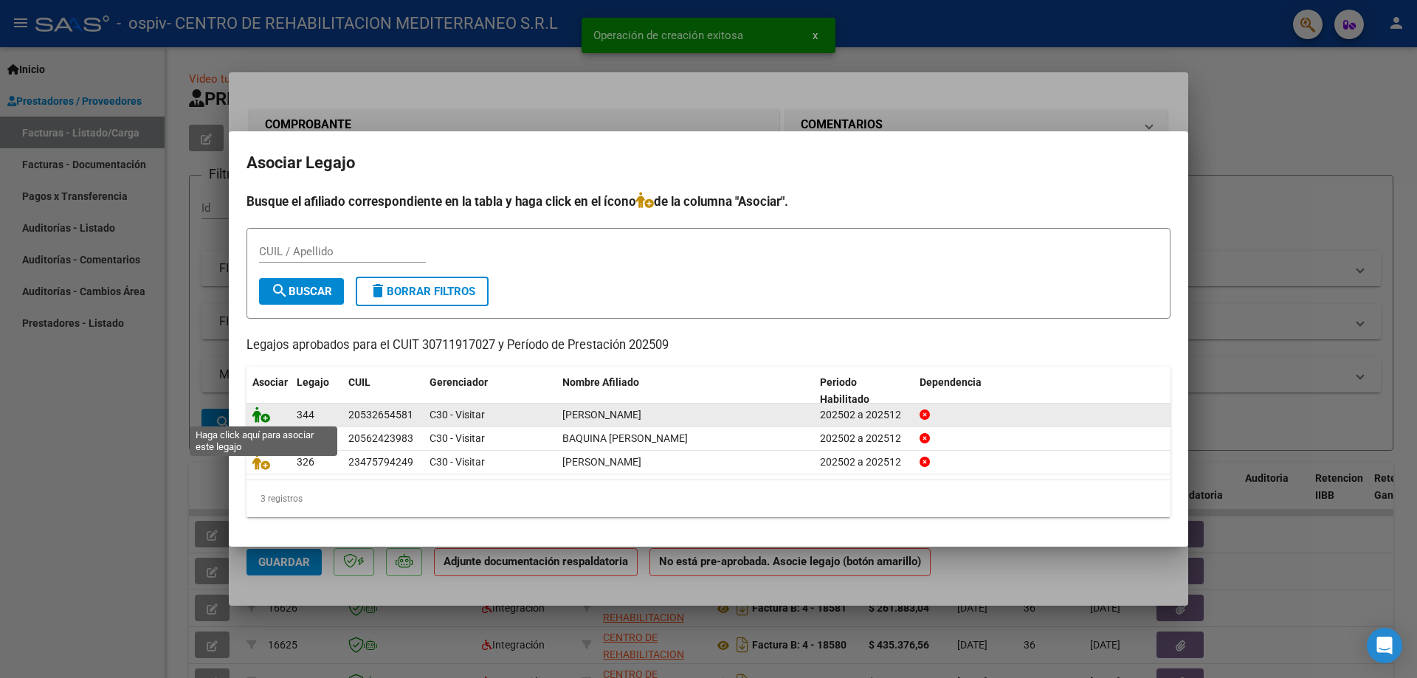
click at [263, 418] on icon at bounding box center [261, 415] width 18 height 16
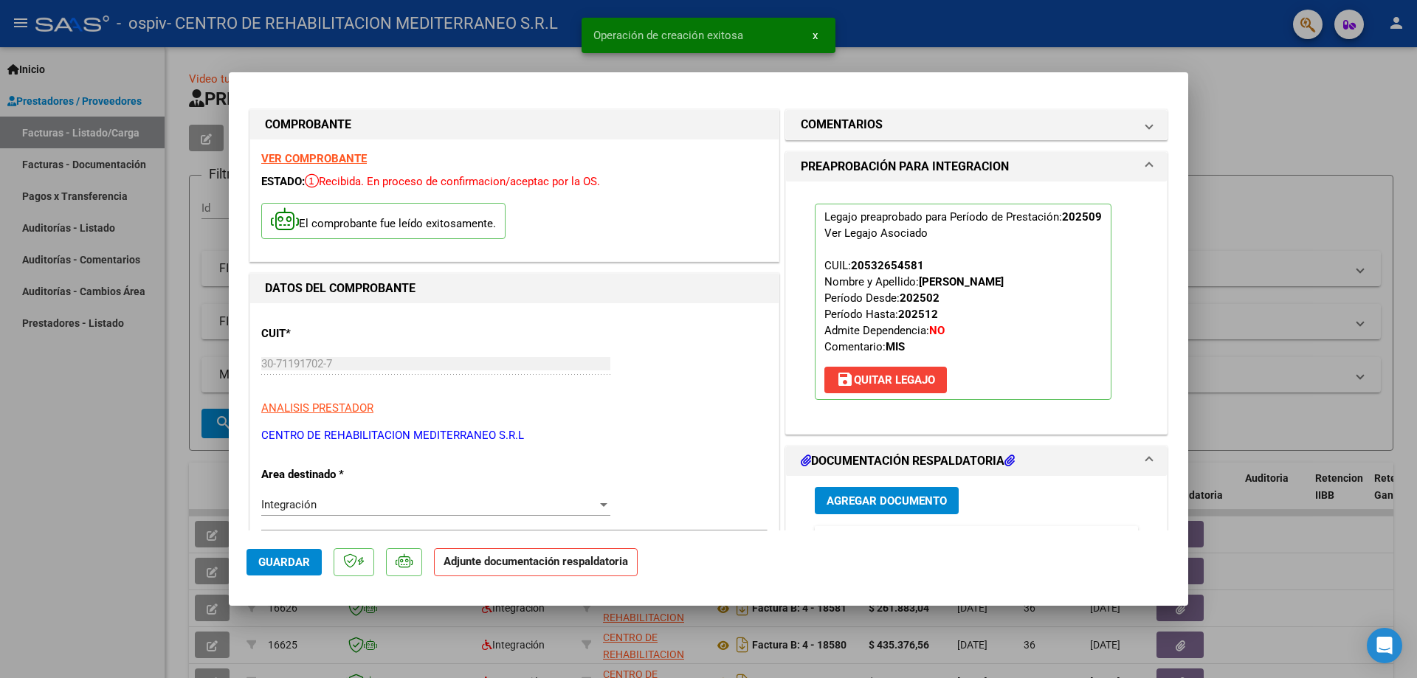
click at [872, 497] on span "Agregar Documento" at bounding box center [887, 501] width 120 height 13
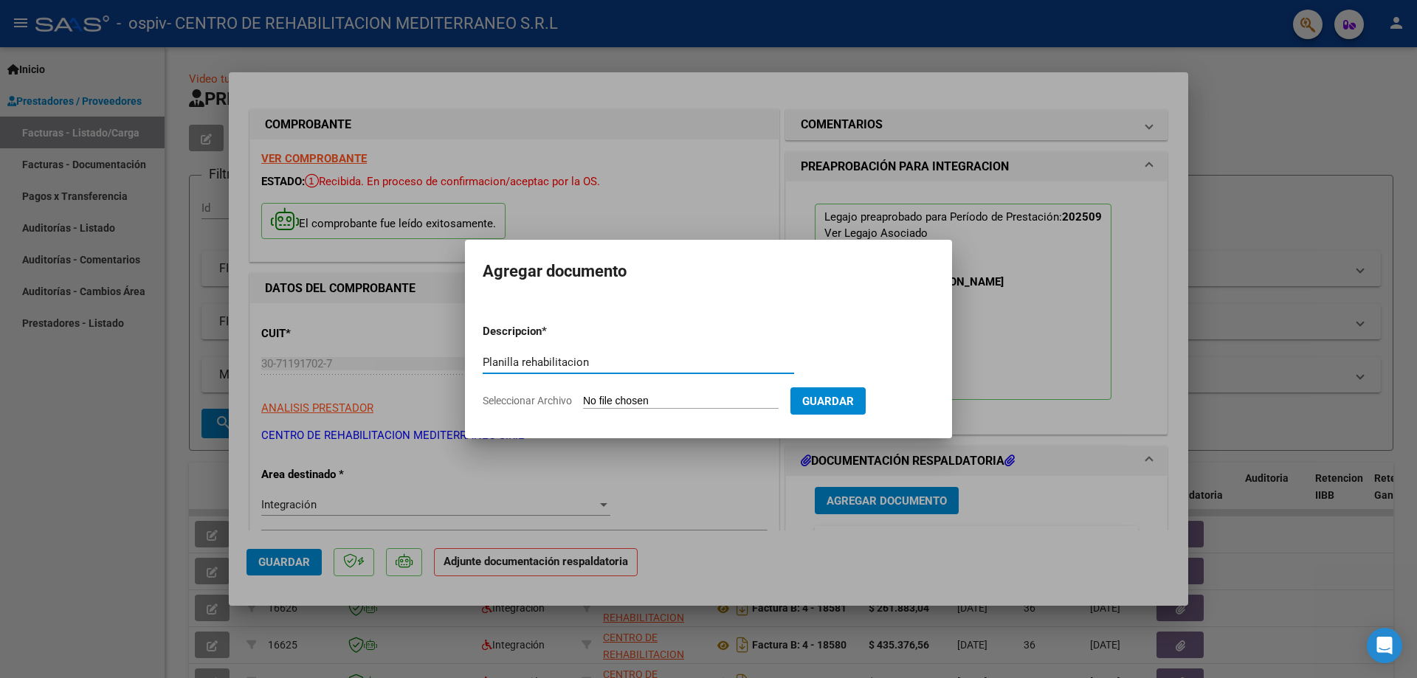
type input "Planilla rehabilitacion"
click at [583, 395] on input "Seleccionar Archivo" at bounding box center [681, 402] width 196 height 14
type input "C:\fakepath\Planilla rehabilitacion.pdf"
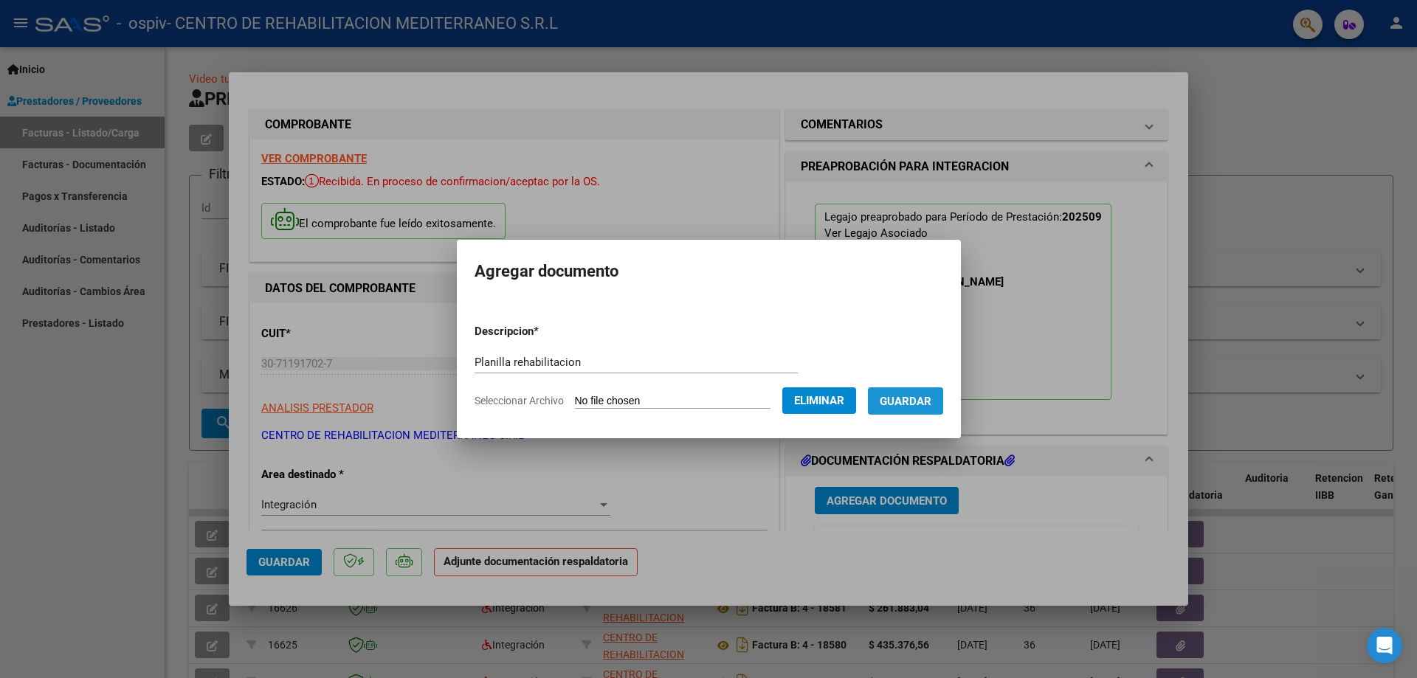
click at [929, 407] on span "Guardar" at bounding box center [906, 401] width 52 height 13
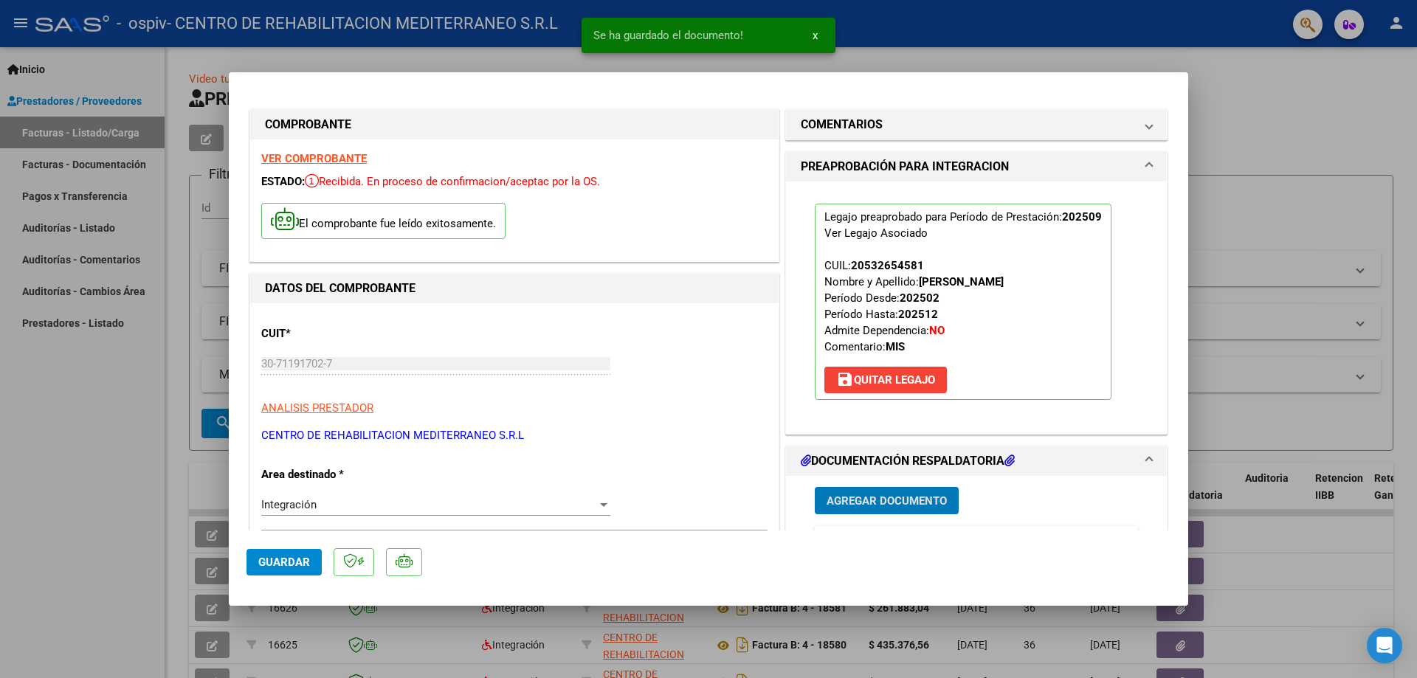
click at [875, 495] on span "Agregar Documento" at bounding box center [887, 501] width 120 height 13
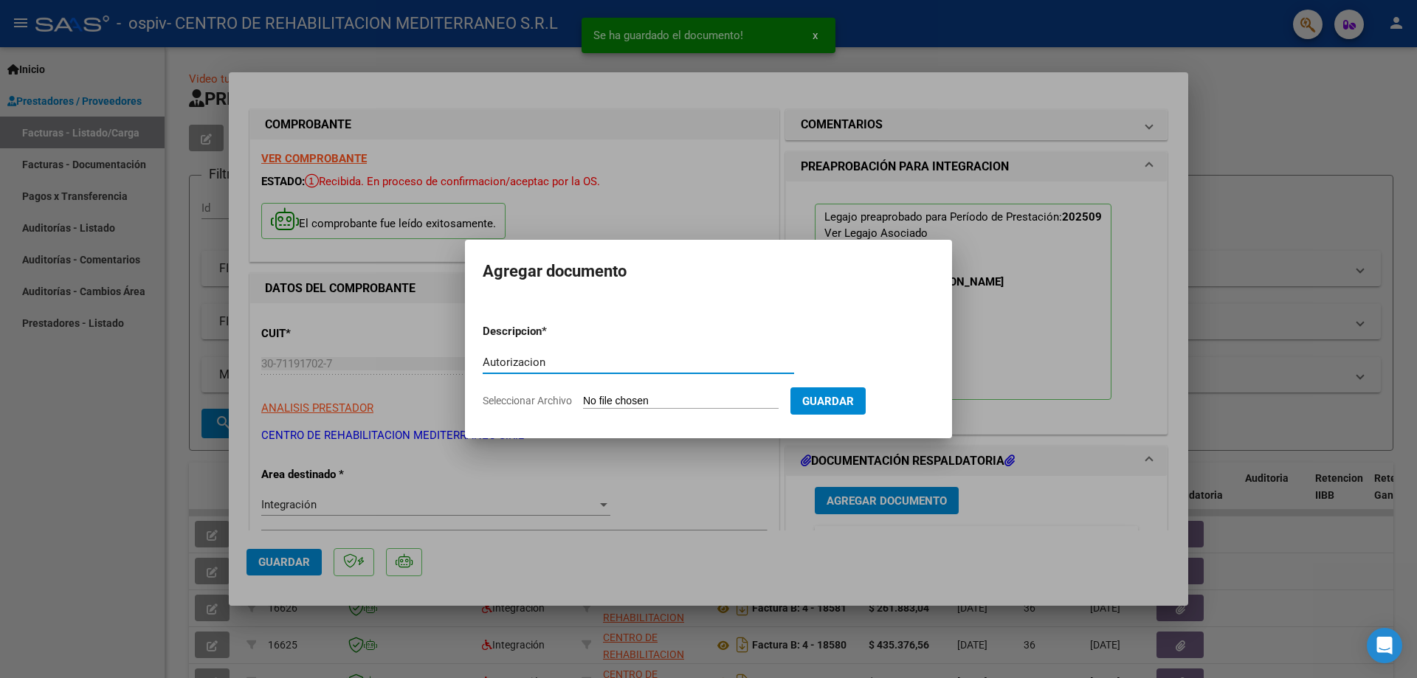
type input "Autorizacion"
click at [583, 395] on input "Seleccionar Archivo" at bounding box center [681, 402] width 196 height 14
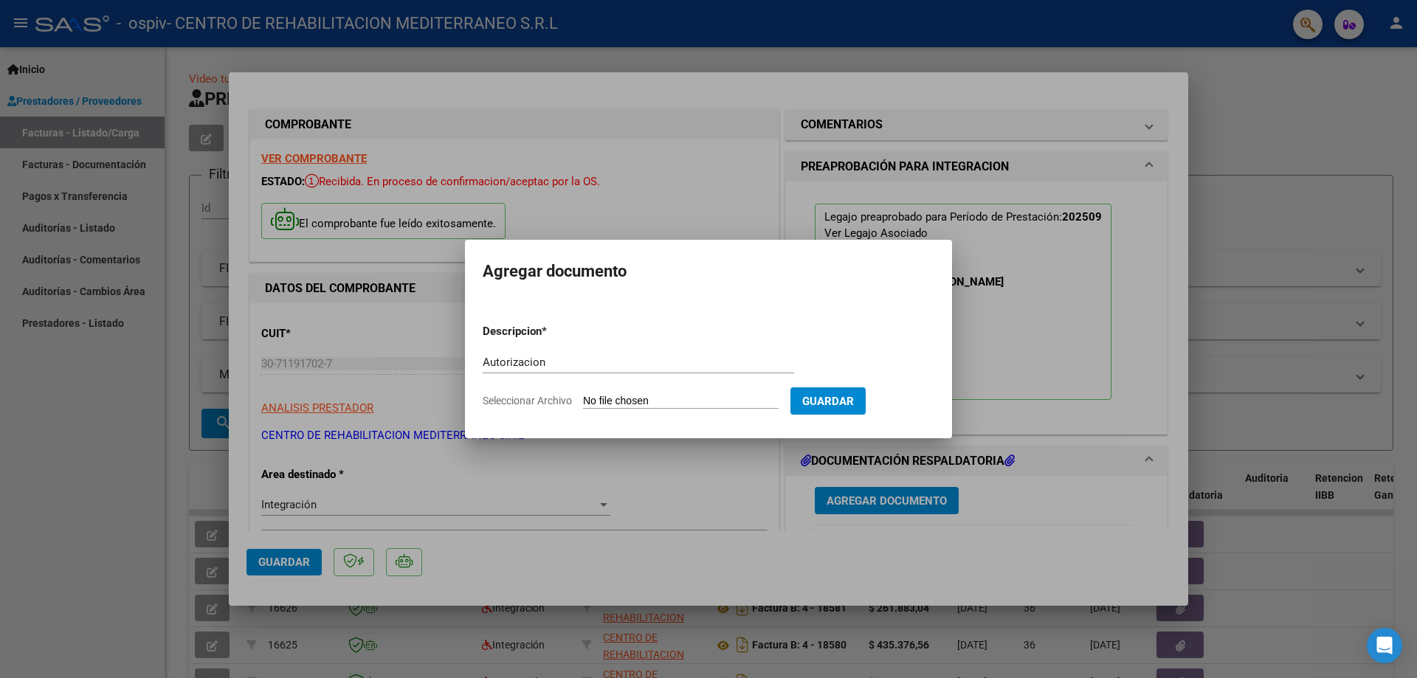
type input "C:\fakepath\Autorizacion.pdf"
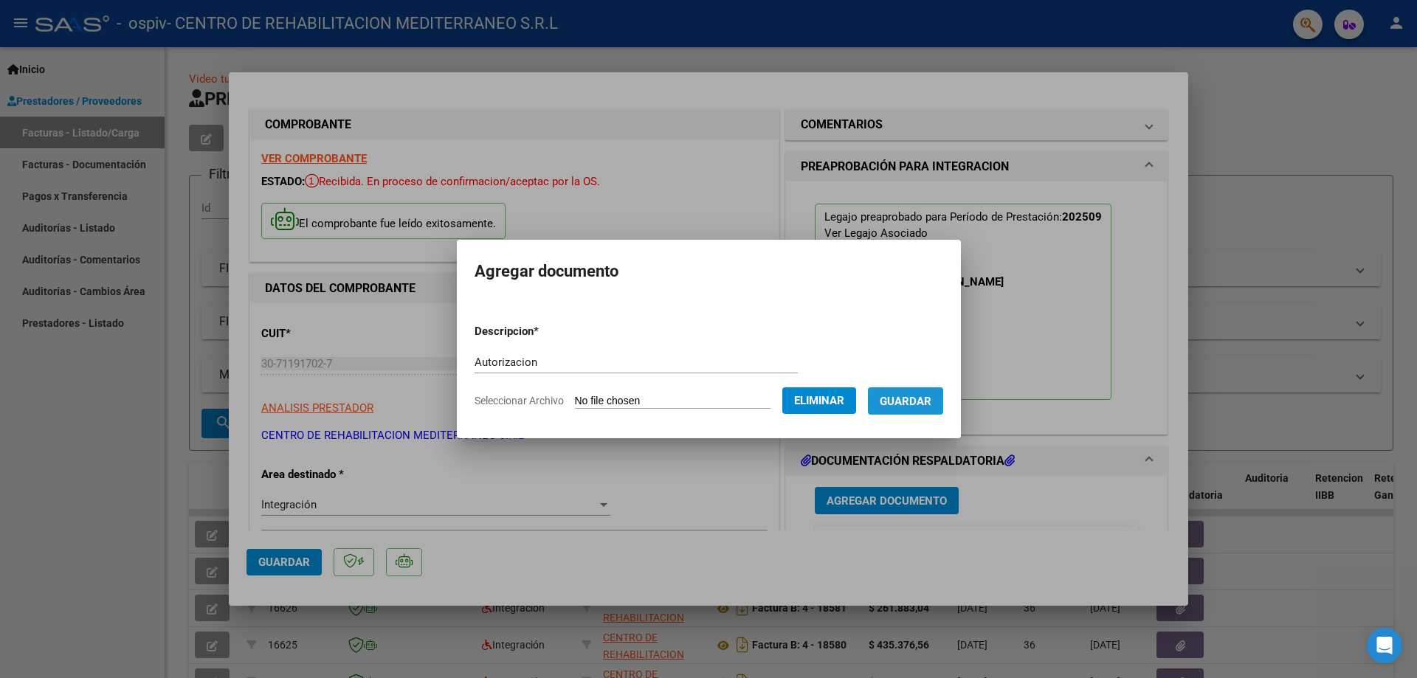
click at [912, 403] on span "Guardar" at bounding box center [906, 401] width 52 height 13
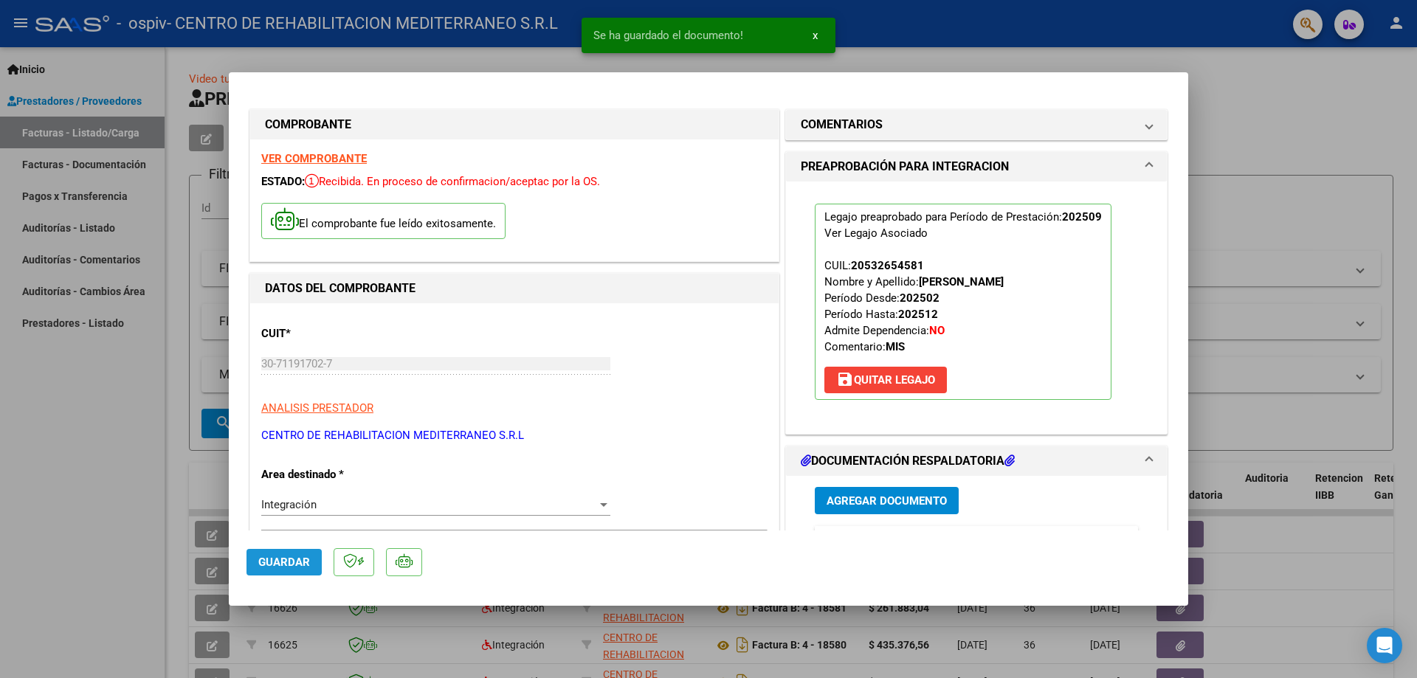
click at [295, 565] on span "Guardar" at bounding box center [284, 562] width 52 height 13
click at [1330, 86] on div at bounding box center [708, 339] width 1417 height 678
type input "$ 0,00"
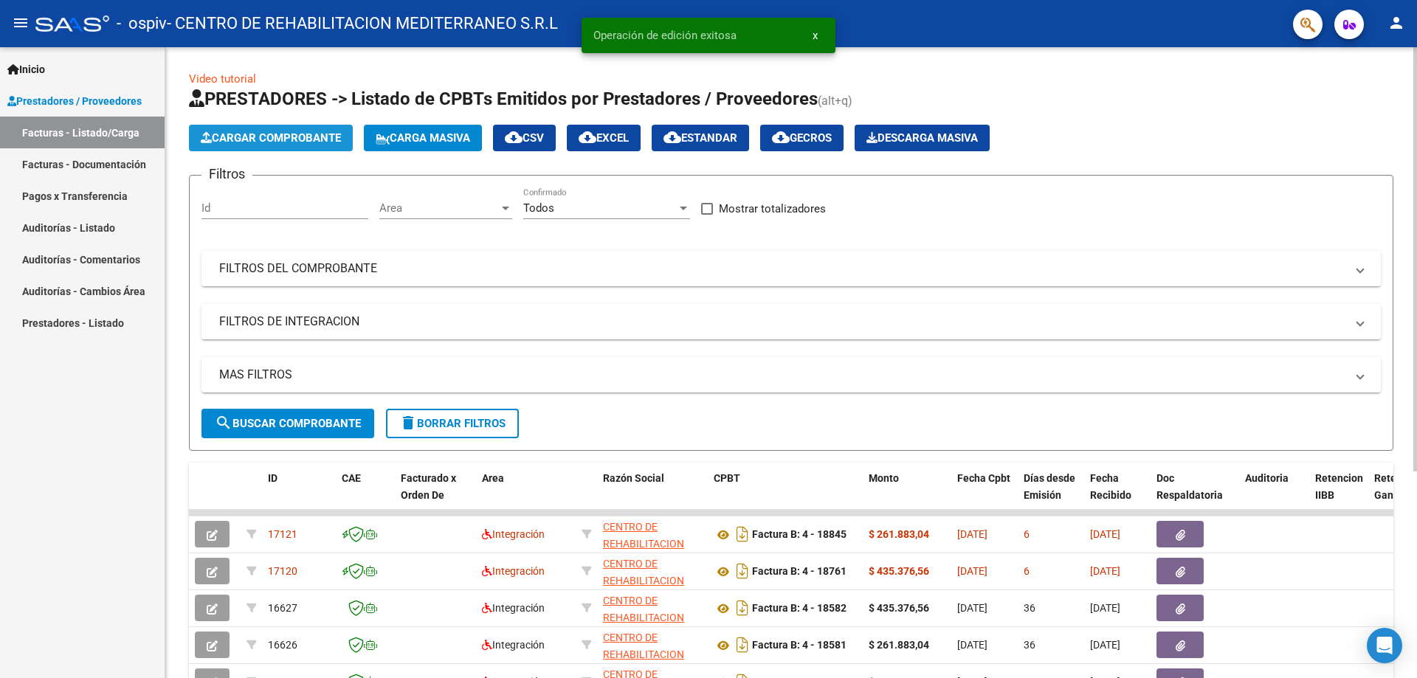
click at [310, 148] on button "Cargar Comprobante" at bounding box center [271, 138] width 164 height 27
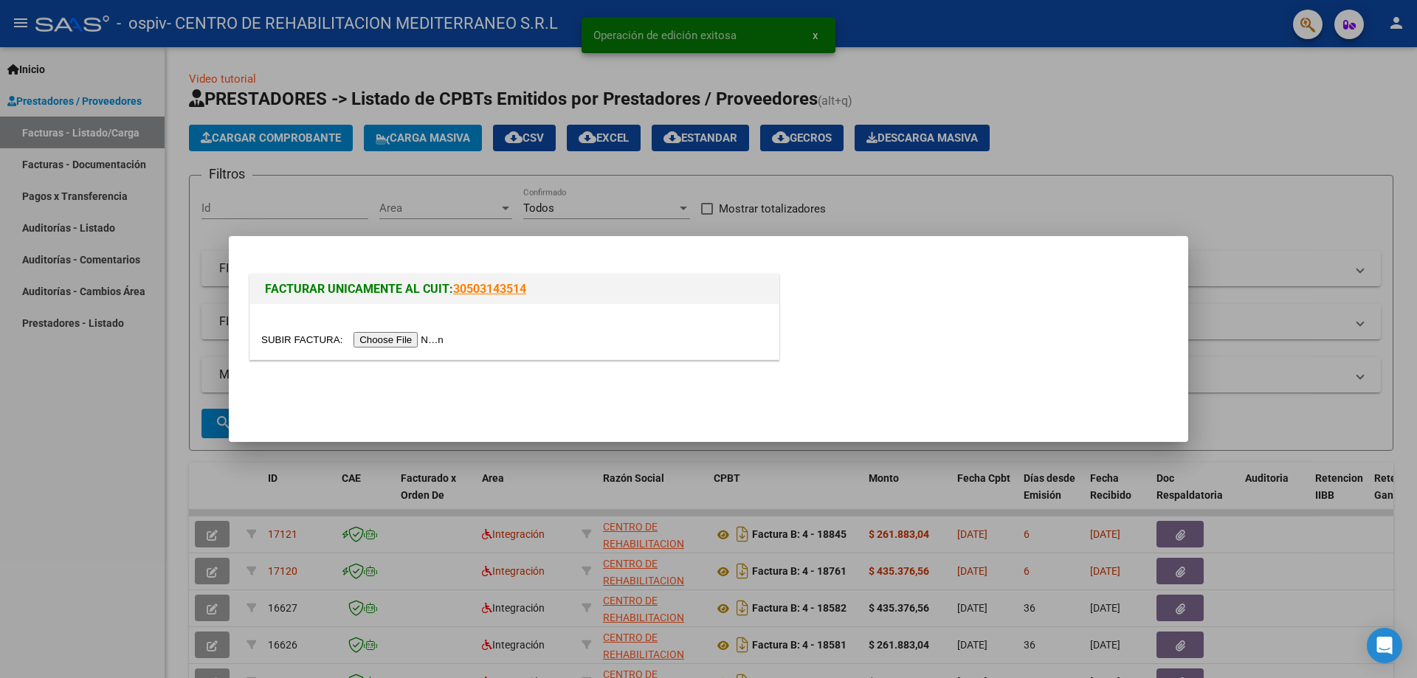
click at [426, 338] on input "file" at bounding box center [354, 340] width 187 height 16
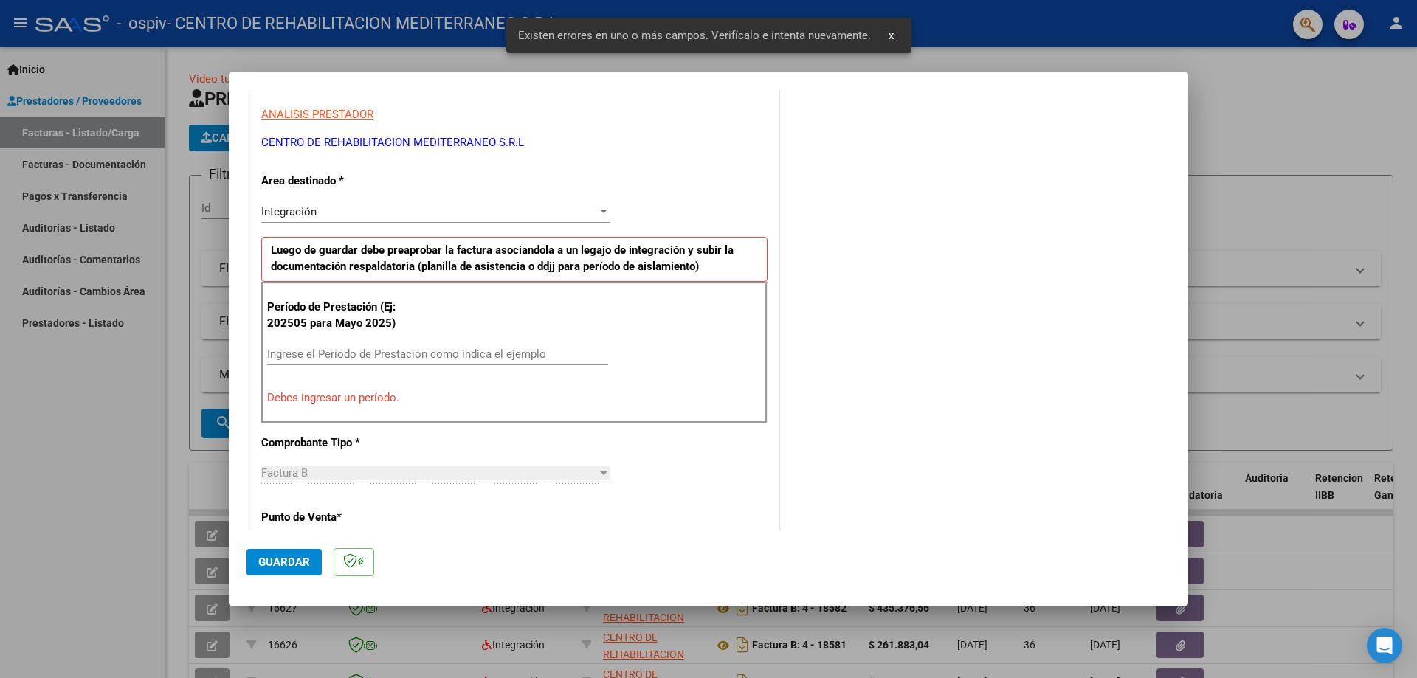
scroll to position [266, 0]
click at [320, 354] on input "Ingrese el Período de Prestación como indica el ejemplo" at bounding box center [437, 353] width 341 height 13
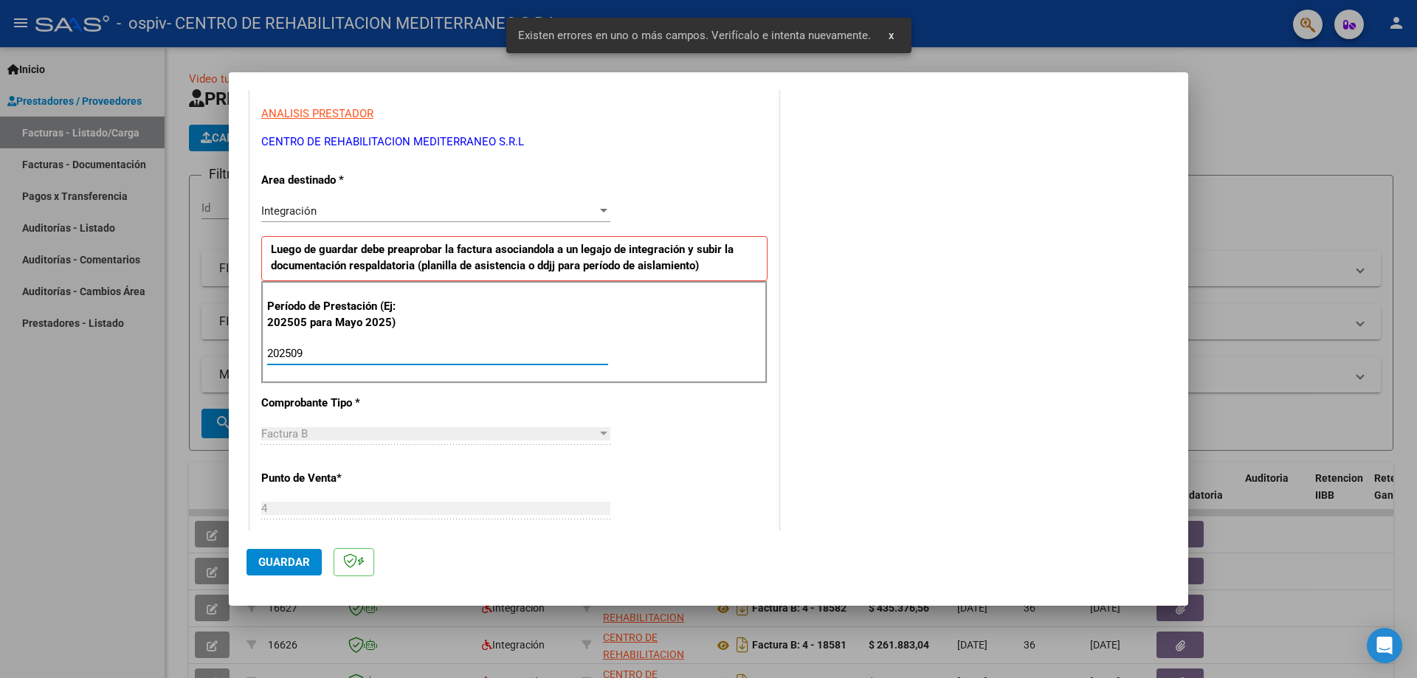
type input "202509"
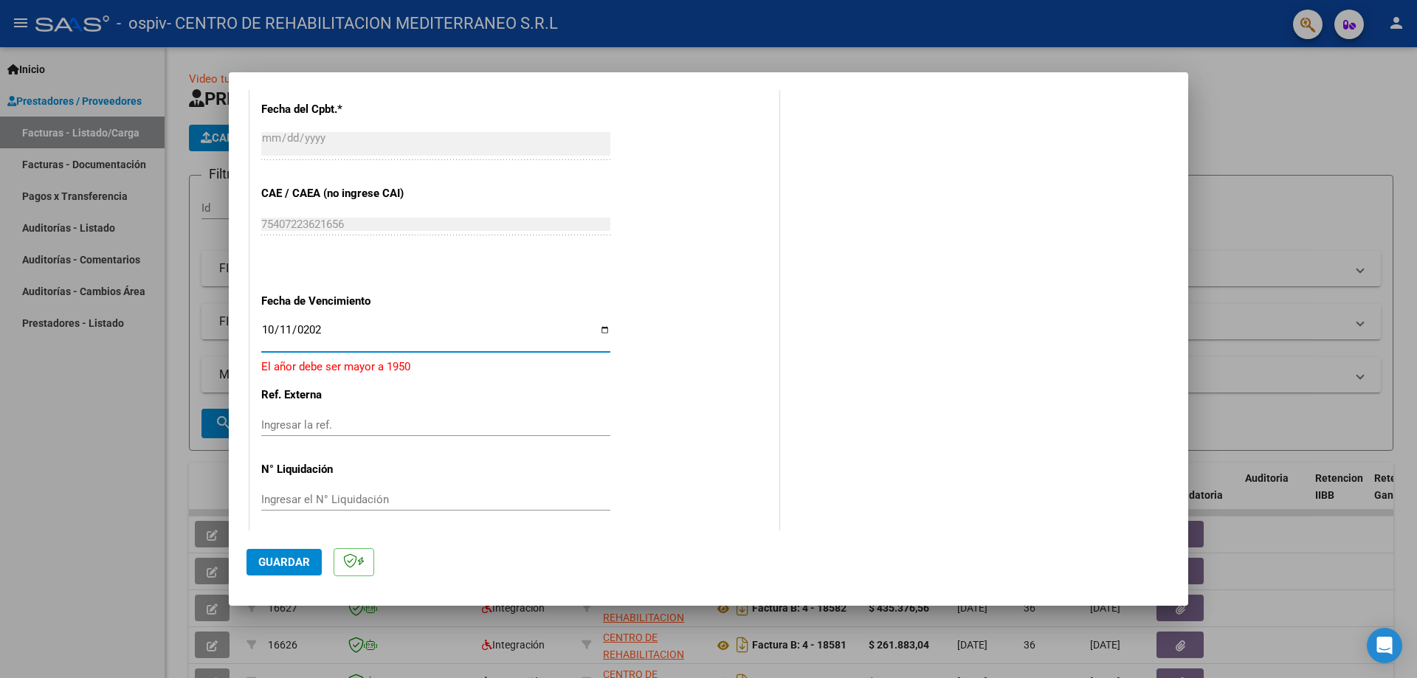
type input "[DATE]"
click at [303, 557] on span "Guardar" at bounding box center [284, 562] width 52 height 13
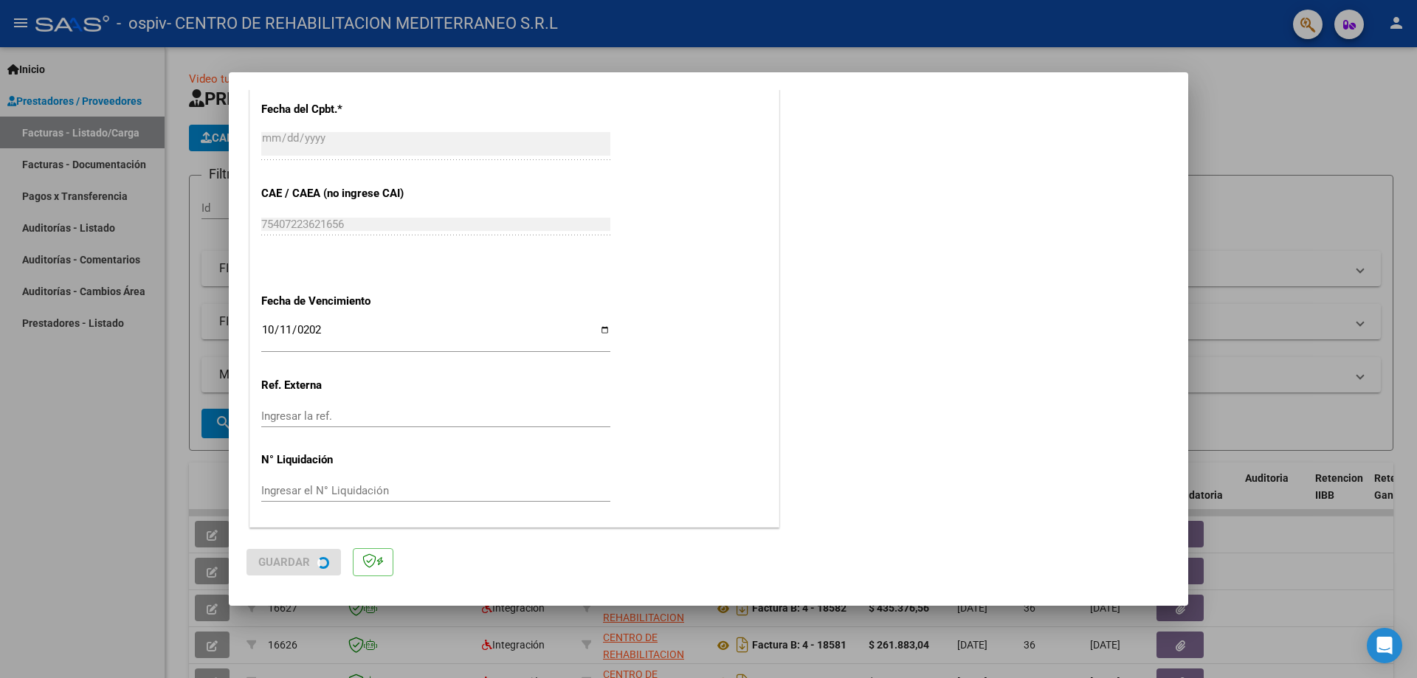
scroll to position [0, 0]
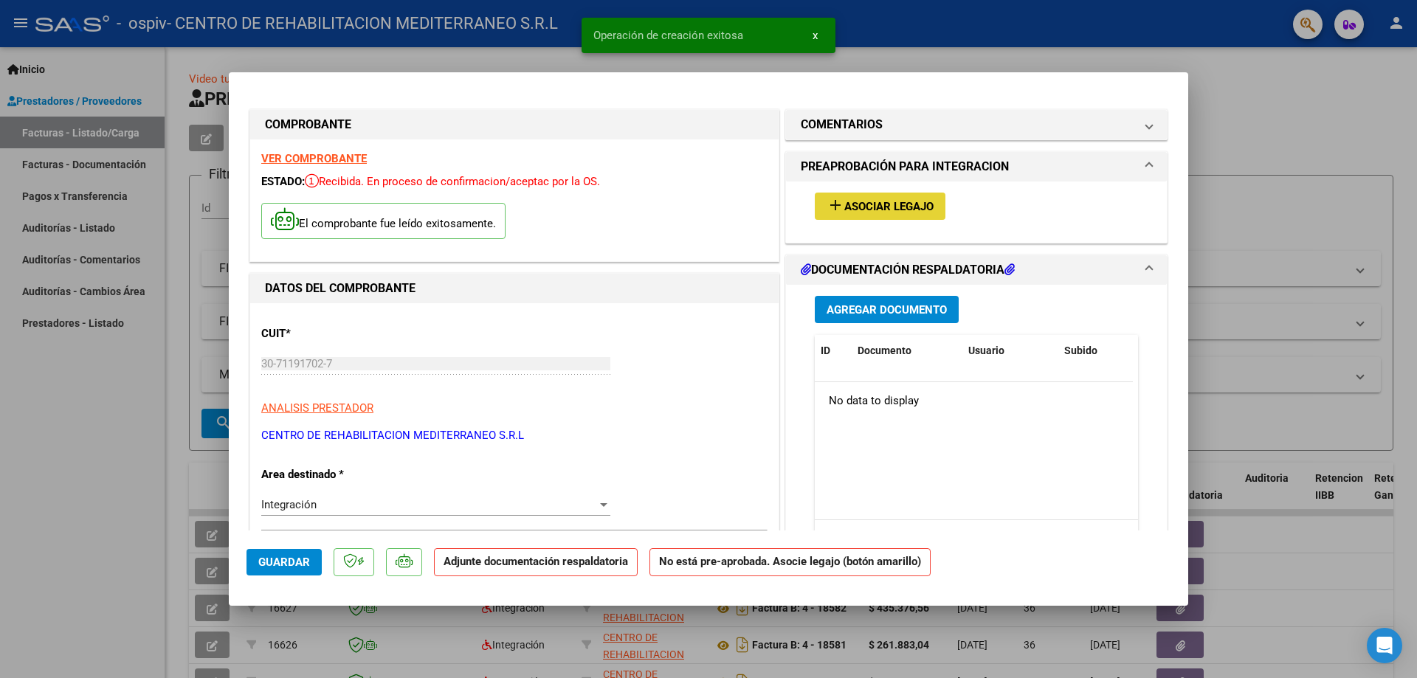
click at [866, 199] on button "add Asociar Legajo" at bounding box center [880, 206] width 131 height 27
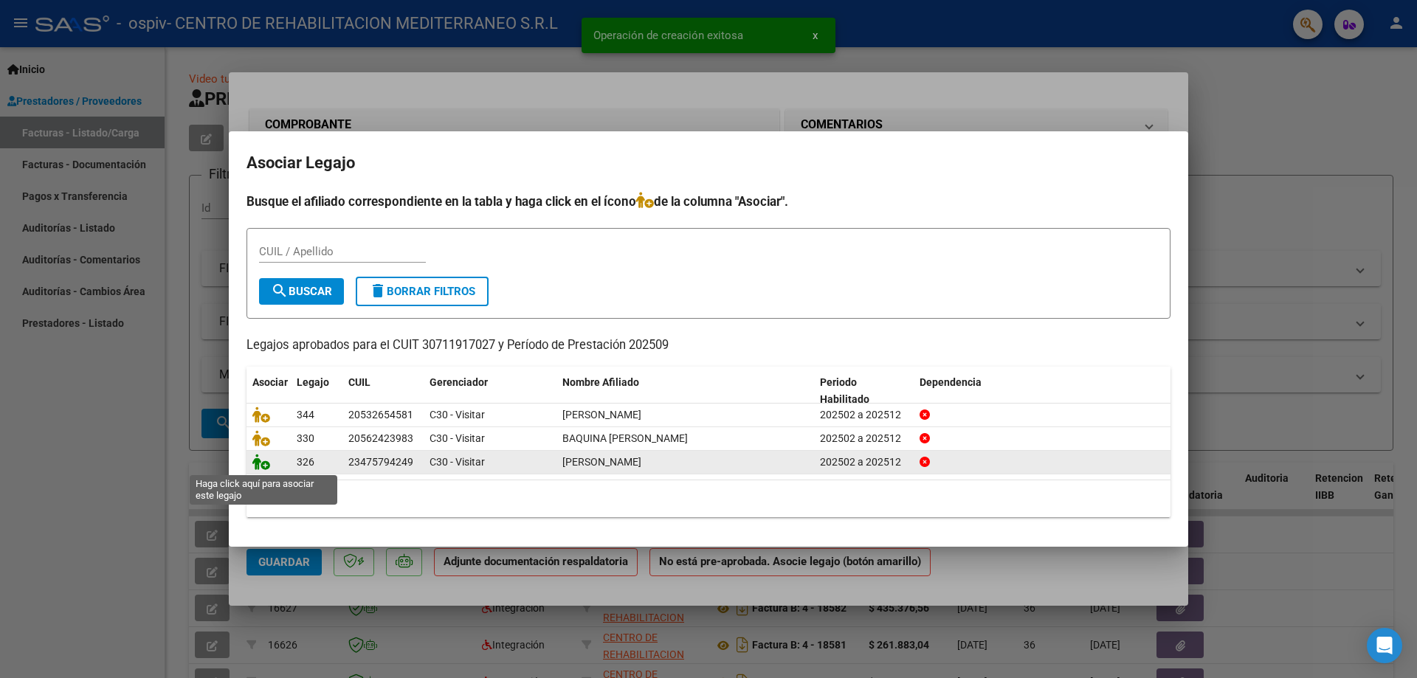
click at [266, 462] on icon at bounding box center [261, 462] width 18 height 16
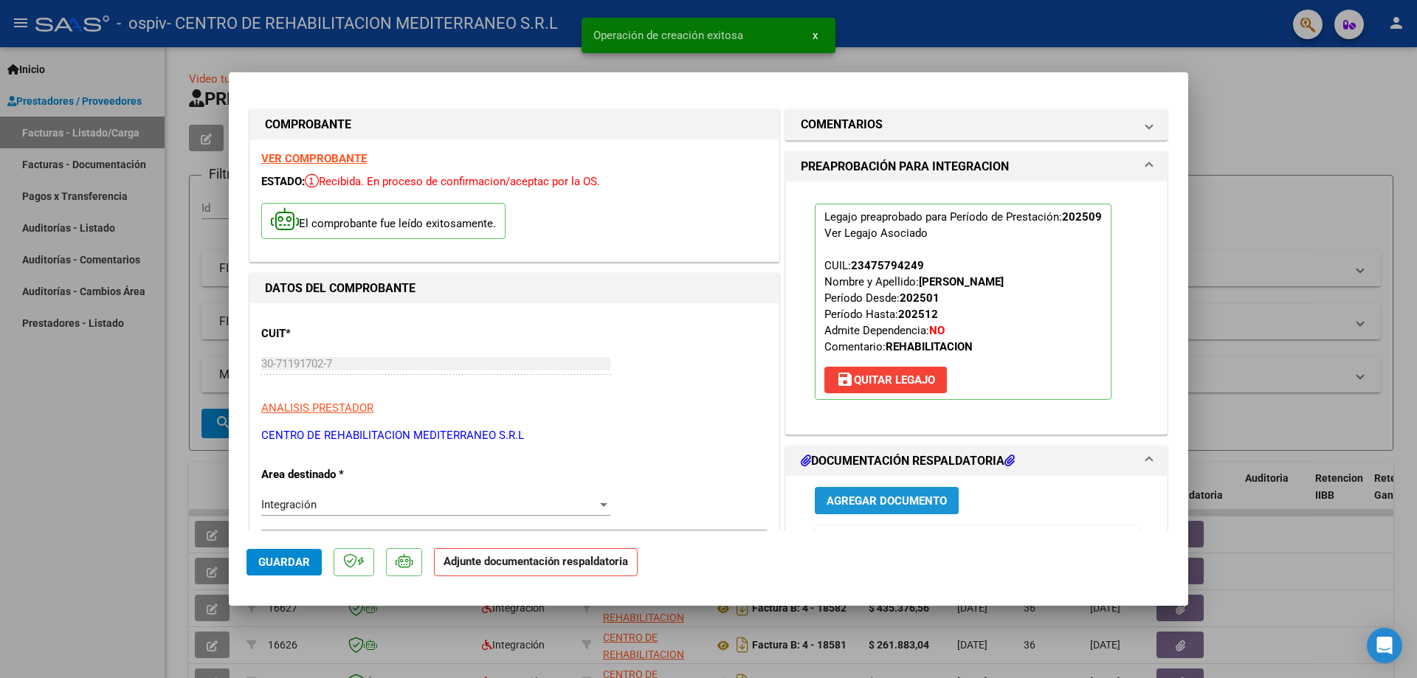
click at [885, 495] on span "Agregar Documento" at bounding box center [887, 501] width 120 height 13
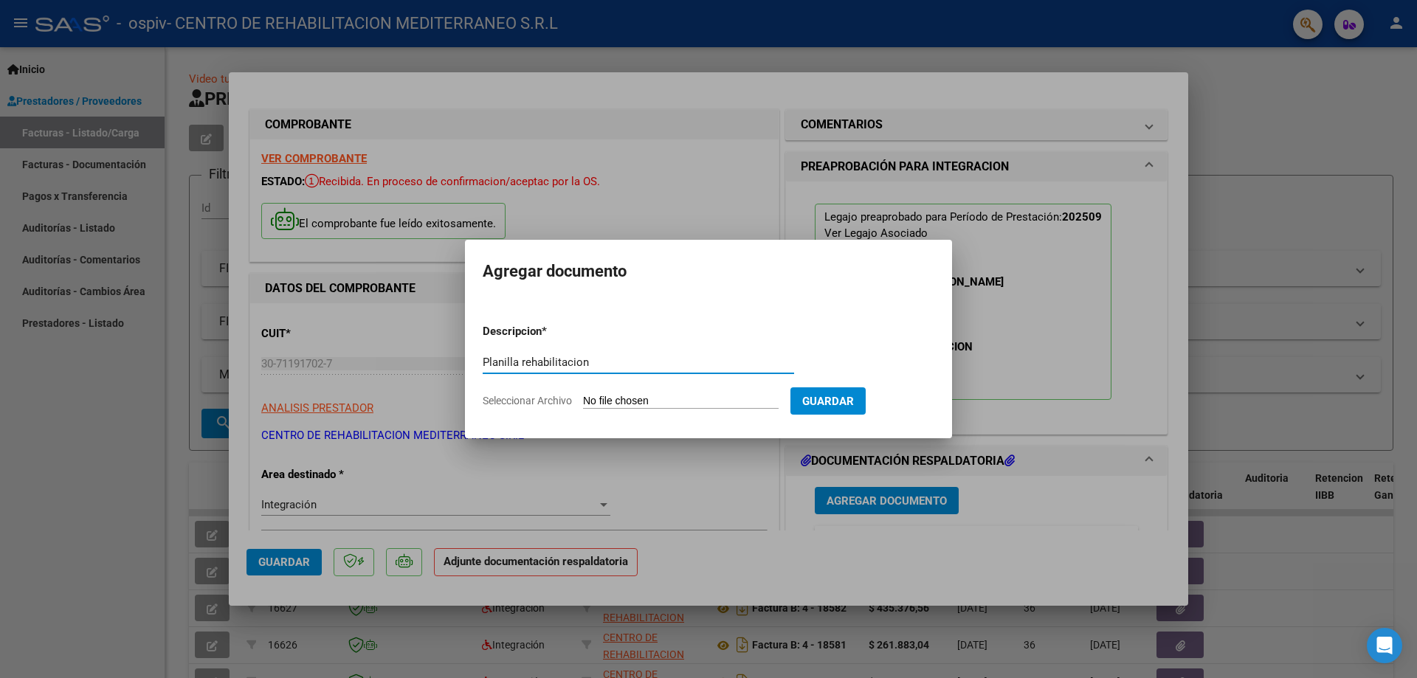
type input "Planilla rehabilitacion"
click at [583, 395] on input "Seleccionar Archivo" at bounding box center [681, 402] width 196 height 14
type input "C:\fakepath\Planilla rehabilitacion.pdf"
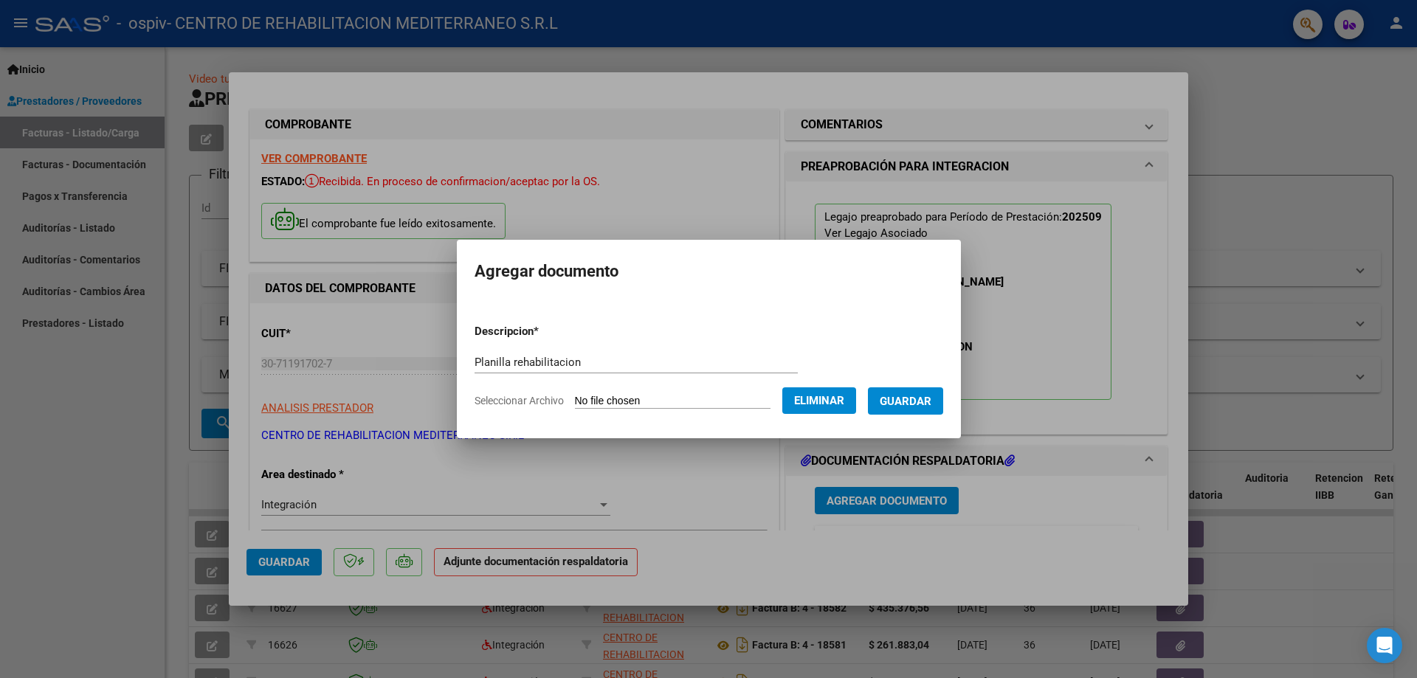
click at [920, 402] on span "Guardar" at bounding box center [906, 401] width 52 height 13
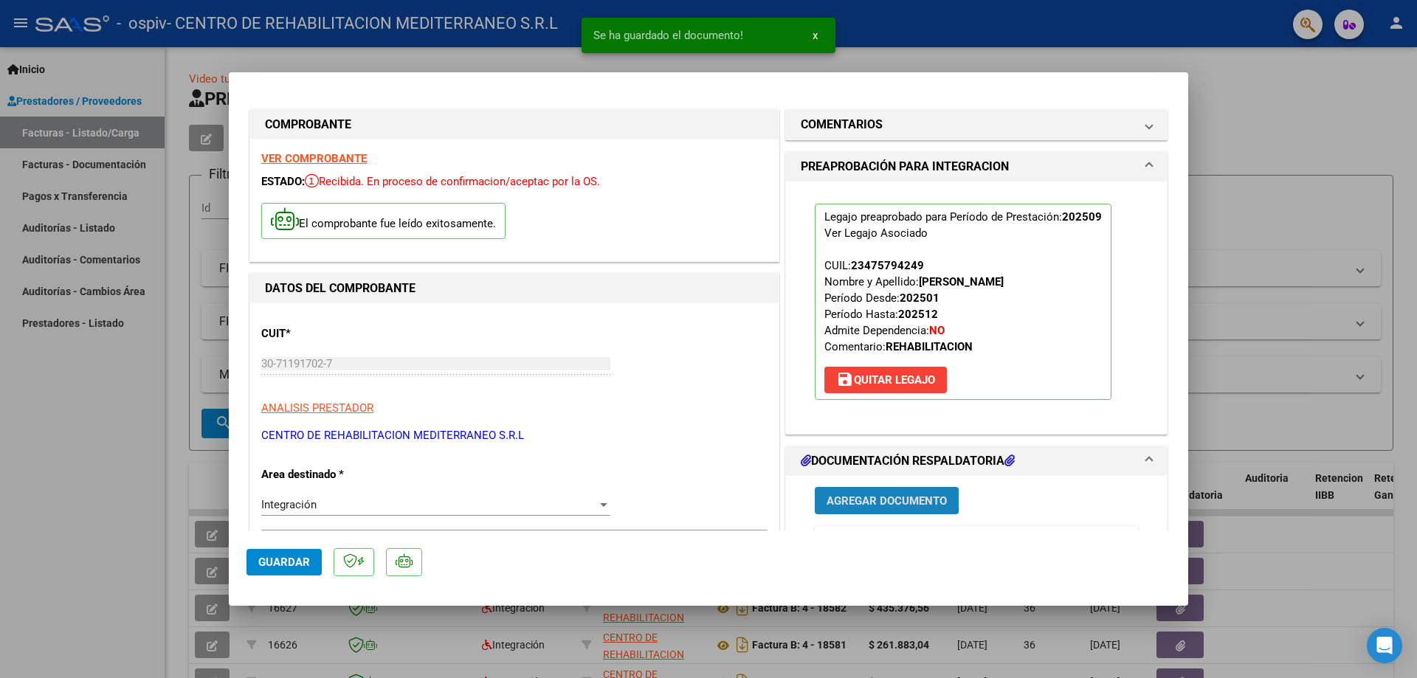
click at [880, 505] on span "Agregar Documento" at bounding box center [887, 501] width 120 height 13
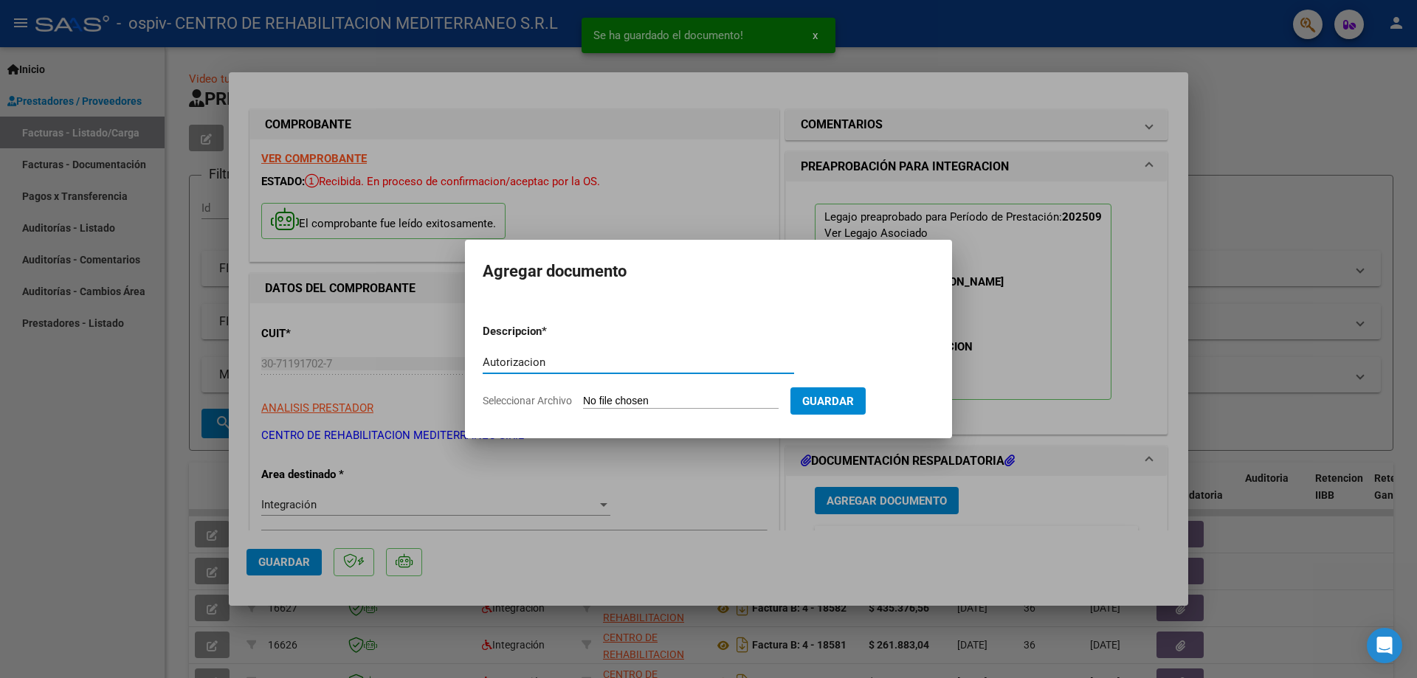
type input "Autorizacion"
click at [583, 395] on input "Seleccionar Archivo" at bounding box center [681, 402] width 196 height 14
type input "C:\fakepath\Autorizacion.pdf"
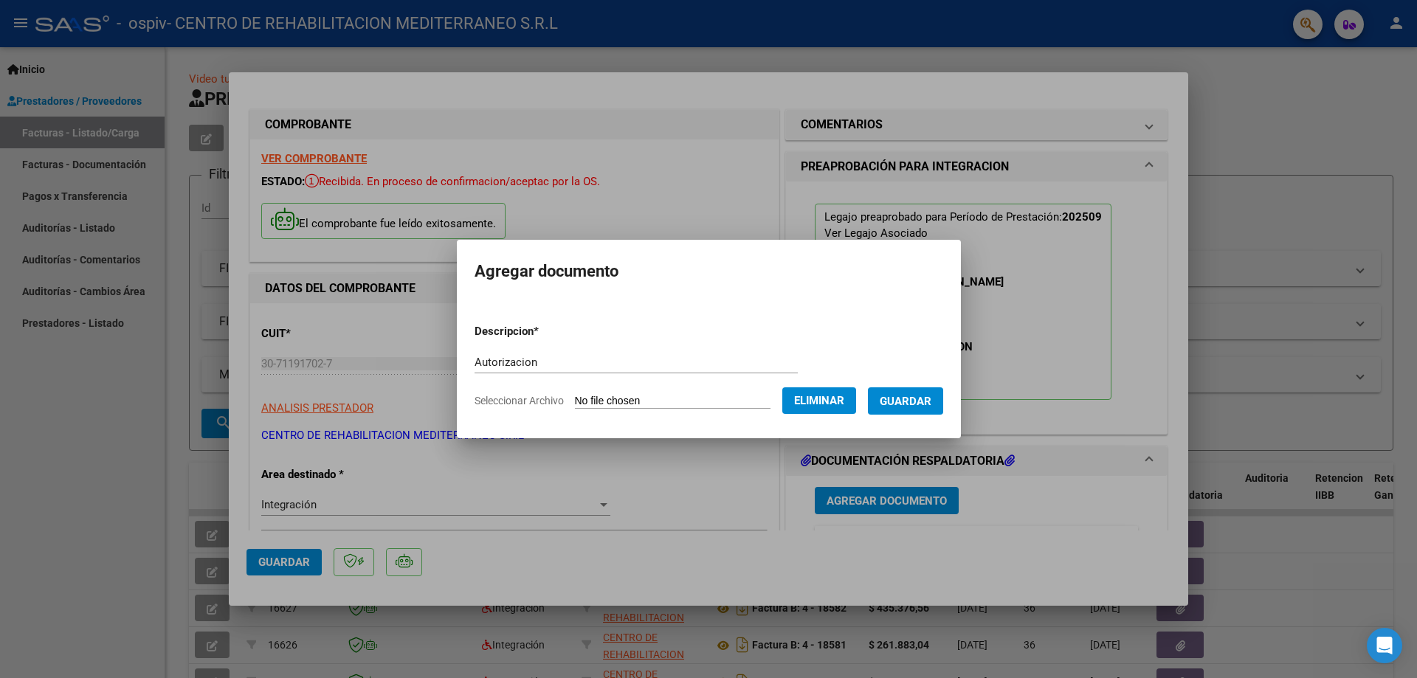
click at [901, 410] on button "Guardar" at bounding box center [905, 401] width 75 height 27
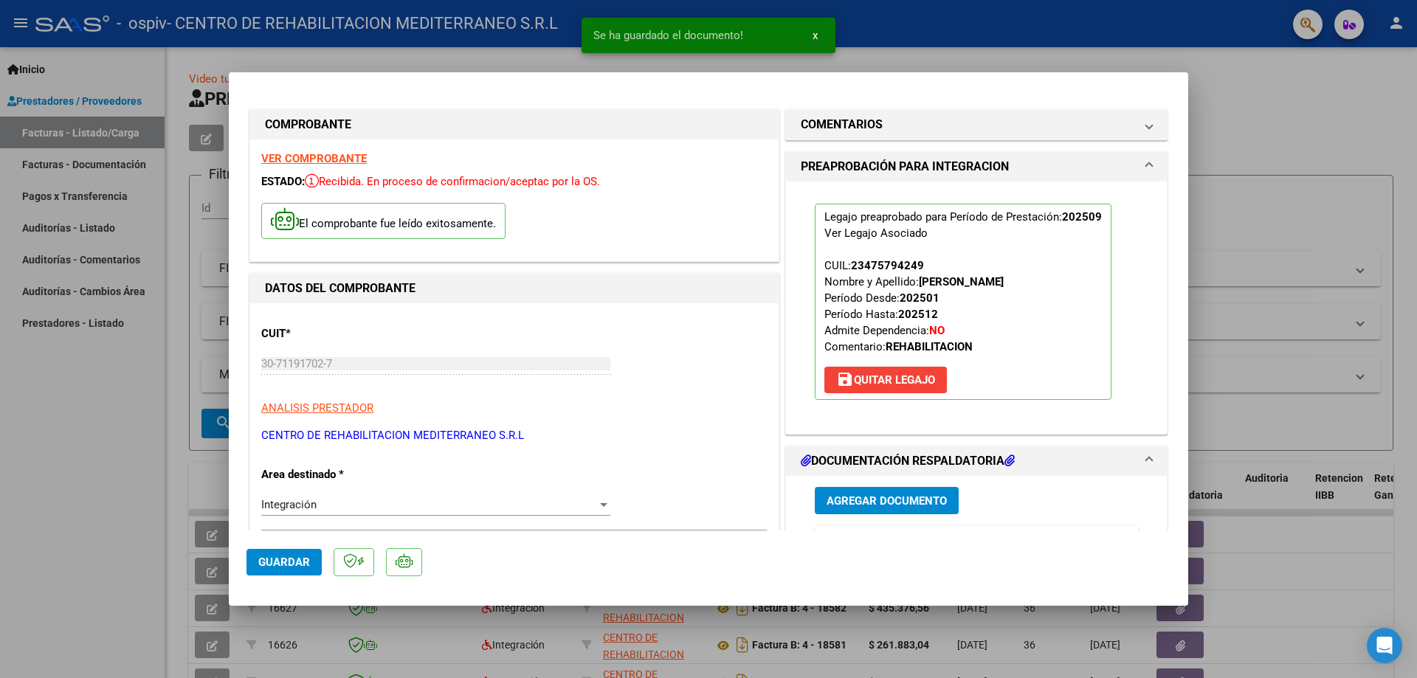
click at [1282, 94] on div at bounding box center [708, 339] width 1417 height 678
type input "$ 0,00"
